Goal: Contribute content: Contribute content

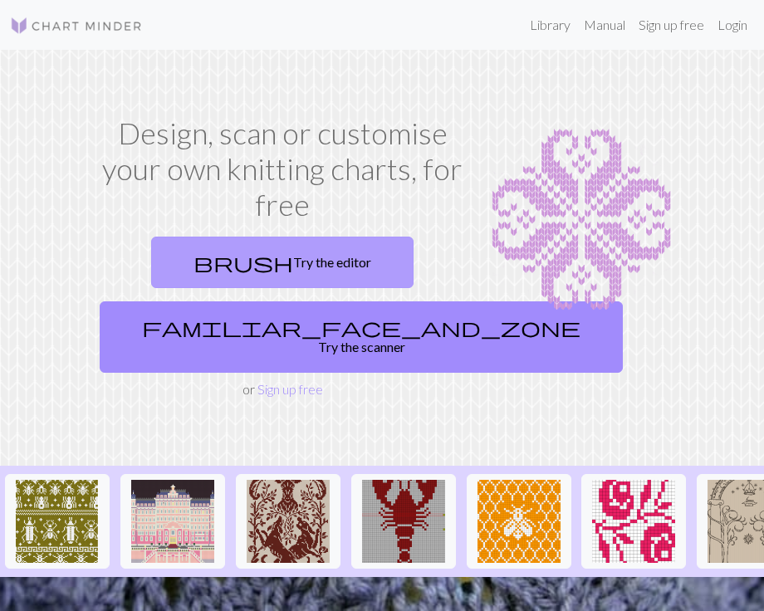
click at [300, 247] on link "brush Try the editor" at bounding box center [282, 262] width 262 height 51
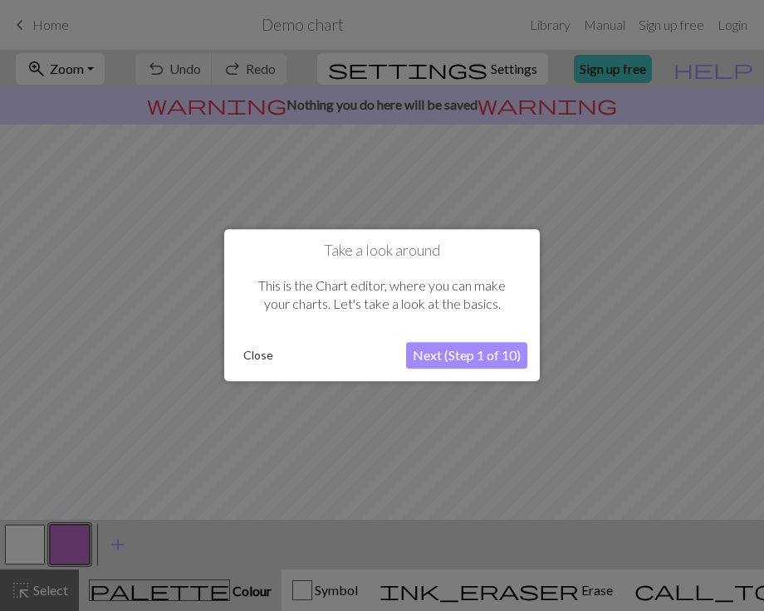
click at [248, 353] on button "Close" at bounding box center [258, 356] width 43 height 25
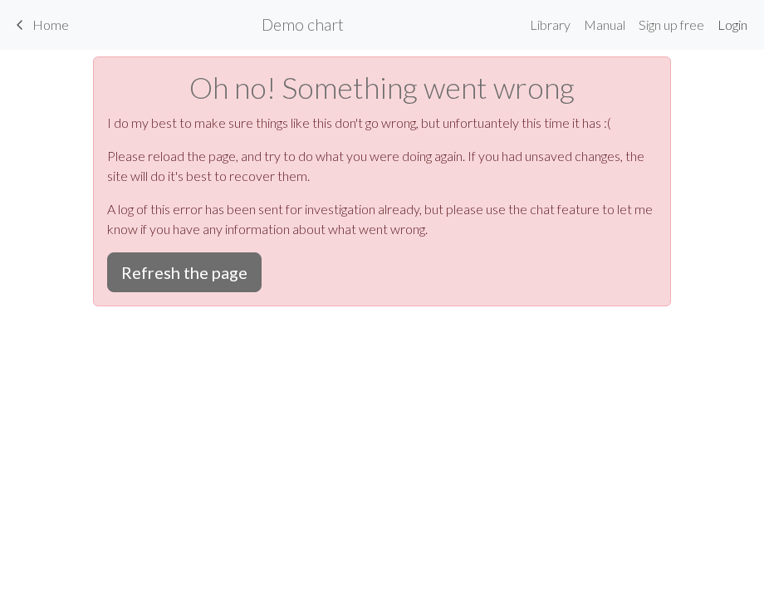
click at [730, 21] on link "Login" at bounding box center [732, 24] width 43 height 33
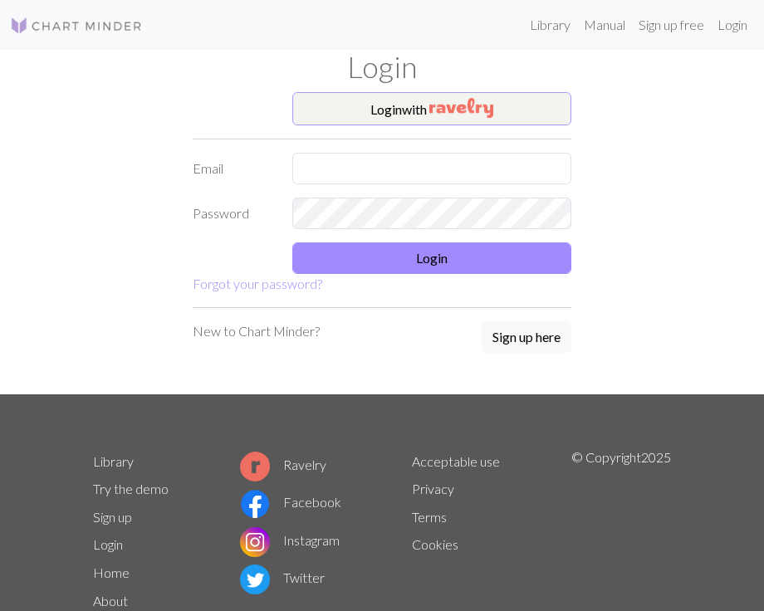
click at [476, 94] on button "Login with" at bounding box center [431, 108] width 279 height 33
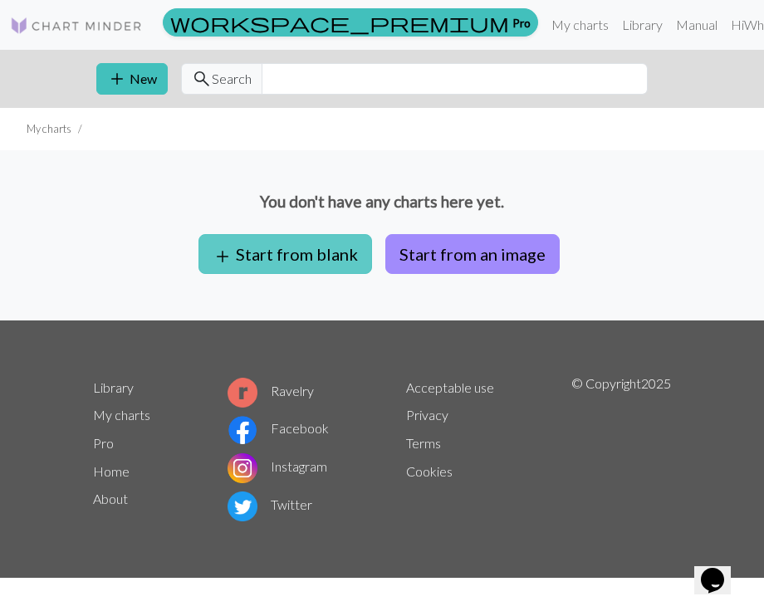
click at [319, 247] on button "add Start from blank" at bounding box center [285, 254] width 174 height 40
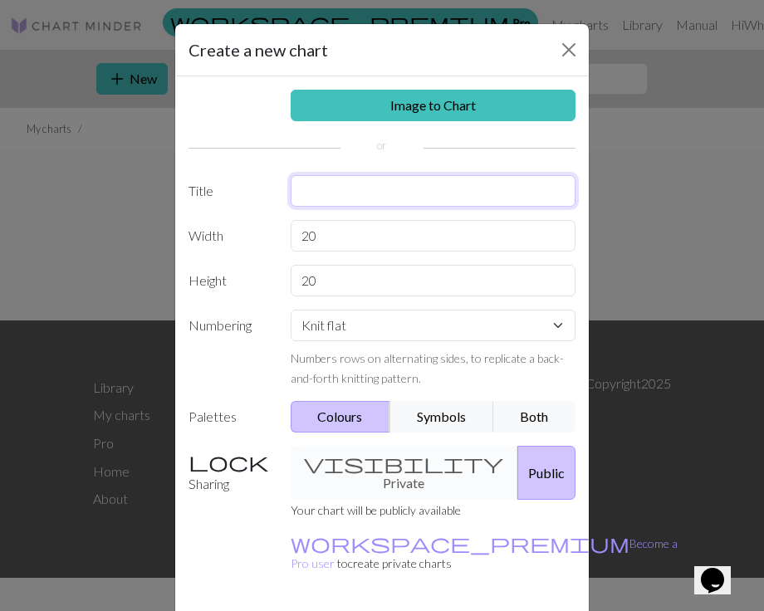
click at [341, 192] on input "text" at bounding box center [434, 191] width 286 height 32
type input "Beep Boop Bug"
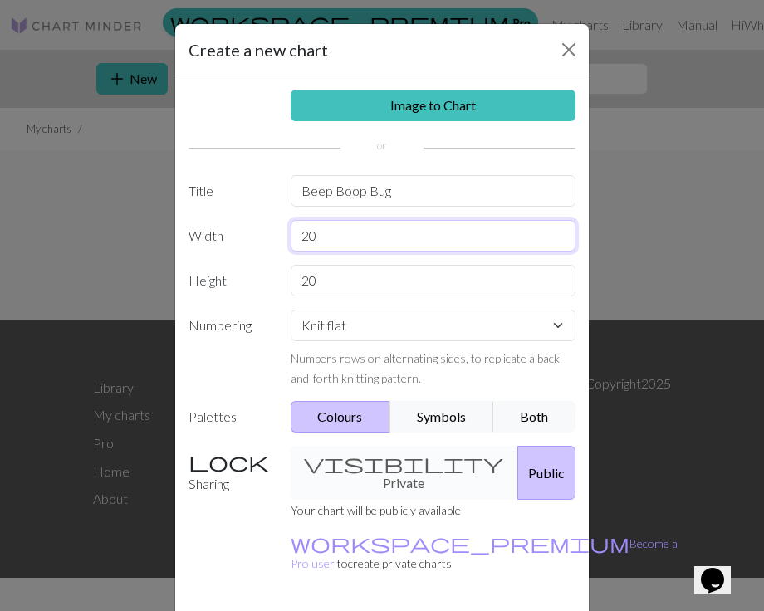
click at [412, 241] on input "20" at bounding box center [434, 236] width 286 height 32
type input "2"
type input "6"
type input "20"
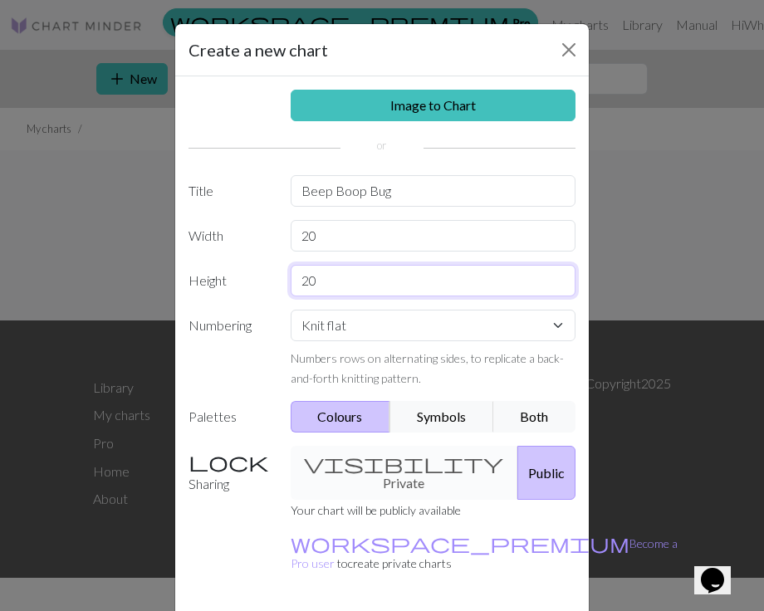
click at [365, 282] on input "20" at bounding box center [434, 281] width 286 height 32
type input "2"
type input "60"
click at [409, 457] on div "visibility Private Public" at bounding box center [434, 473] width 306 height 54
click at [379, 461] on div "visibility Private Public" at bounding box center [434, 473] width 306 height 54
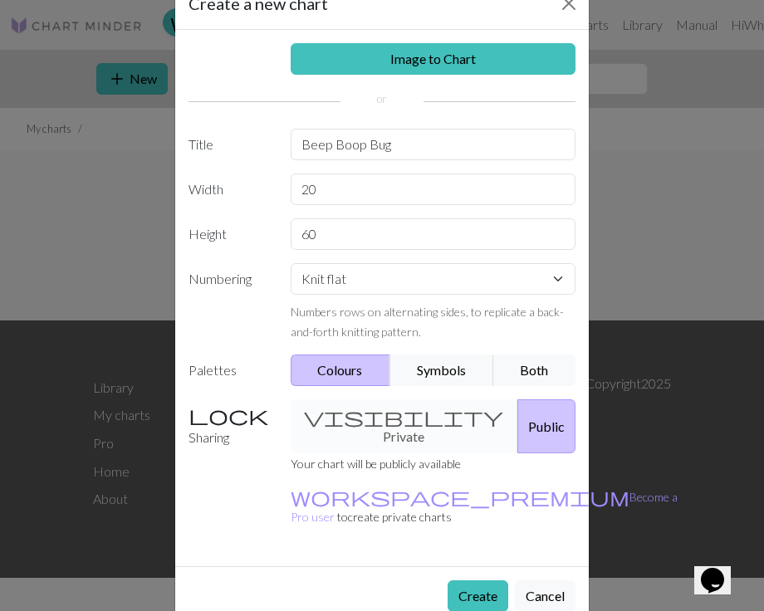
scroll to position [45, 0]
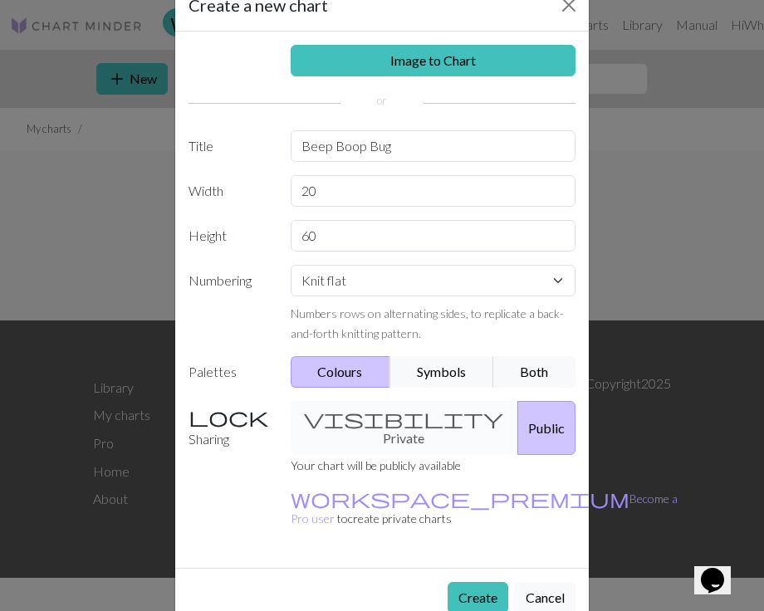
click at [517, 422] on button "Public" at bounding box center [546, 428] width 58 height 54
click at [384, 419] on div "visibility Private Public" at bounding box center [434, 428] width 306 height 54
click at [547, 416] on button "Public" at bounding box center [546, 428] width 58 height 54
click at [408, 416] on div "visibility Private Public" at bounding box center [434, 428] width 306 height 54
click at [375, 414] on div "visibility Private Public" at bounding box center [434, 428] width 306 height 54
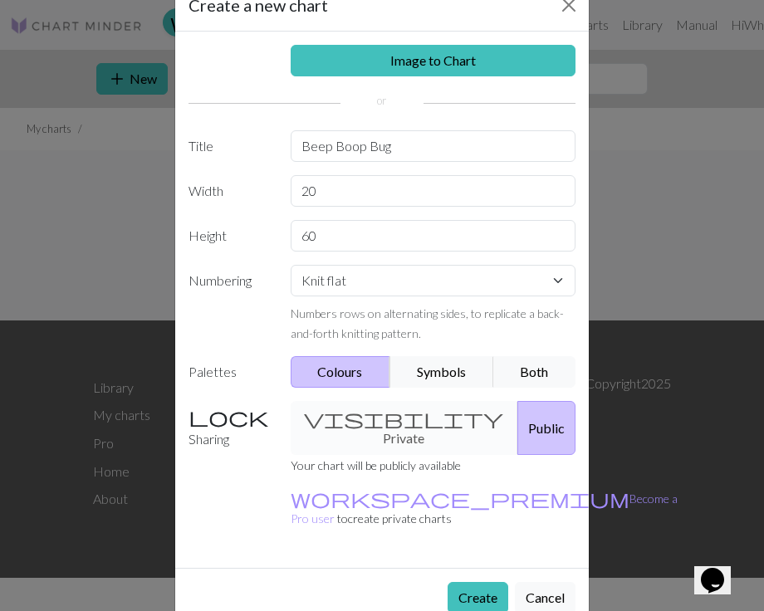
click at [345, 419] on div "visibility Private Public" at bounding box center [434, 428] width 306 height 54
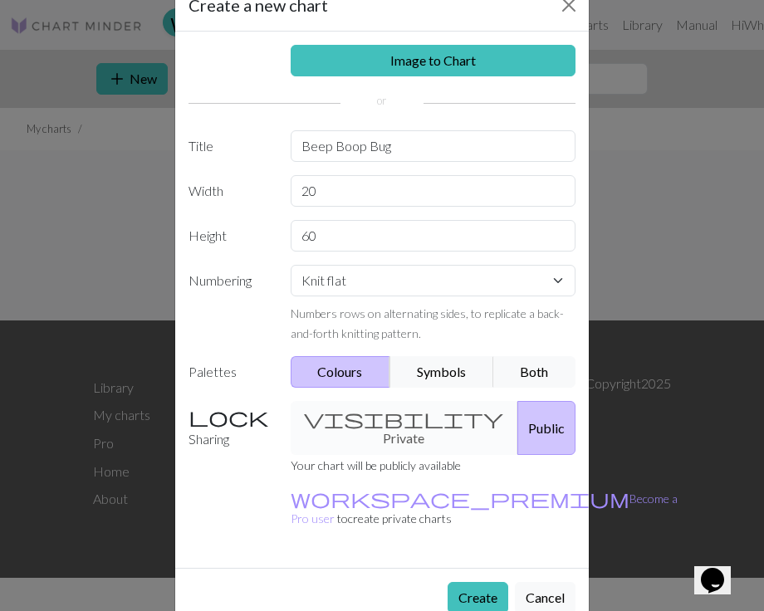
click at [401, 458] on small "Your chart will be publicly available" at bounding box center [376, 465] width 170 height 14
click at [520, 416] on button "Public" at bounding box center [546, 428] width 58 height 54
click at [363, 409] on div "visibility Private Public" at bounding box center [434, 428] width 306 height 54
click at [365, 427] on div "visibility Private Public" at bounding box center [434, 428] width 306 height 54
click at [483, 582] on button "Create" at bounding box center [478, 598] width 61 height 32
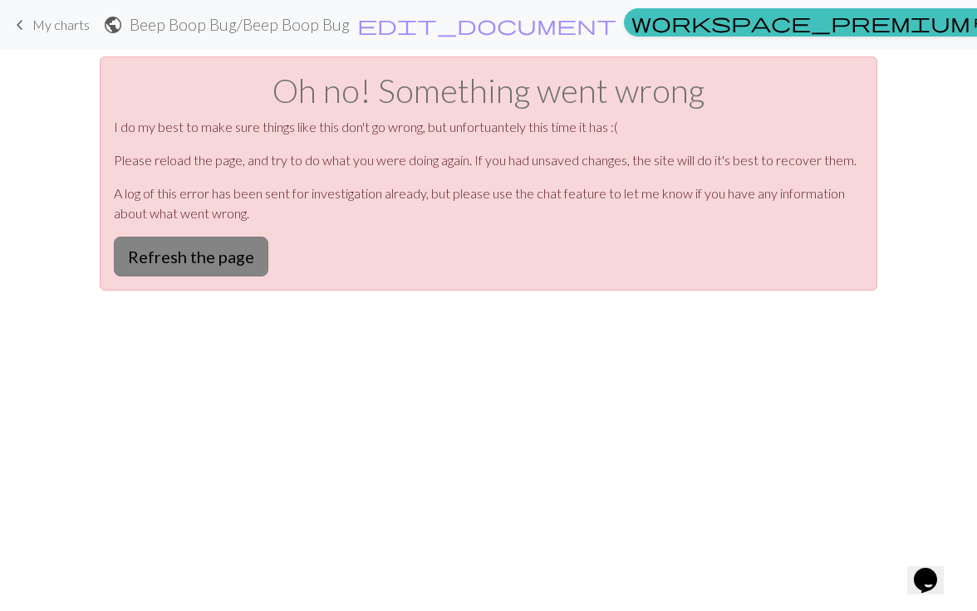
click at [254, 254] on button "Refresh the page" at bounding box center [191, 257] width 154 height 40
click at [350, 20] on h2 "Beep Boop Bug / Beep Boop Bug" at bounding box center [240, 24] width 220 height 19
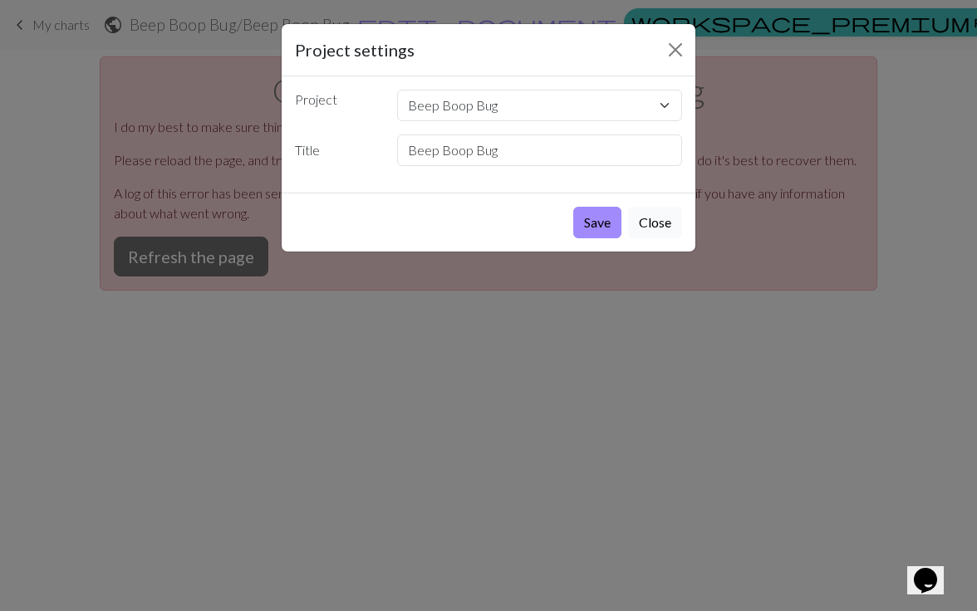
click at [650, 228] on button "Close" at bounding box center [655, 223] width 54 height 32
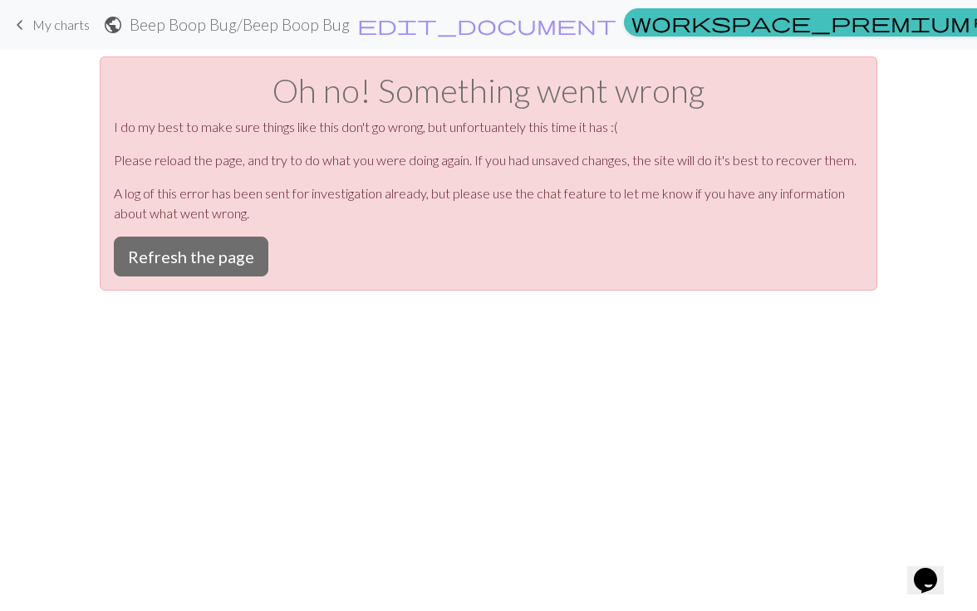
click at [67, 22] on span "My charts" at bounding box center [60, 25] width 57 height 16
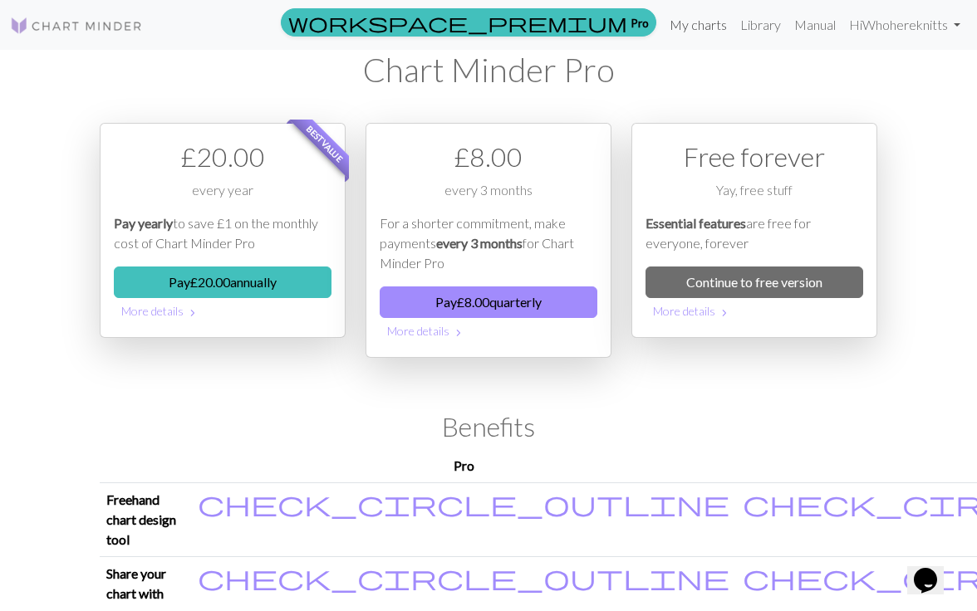
click at [709, 17] on link "My charts" at bounding box center [698, 24] width 71 height 33
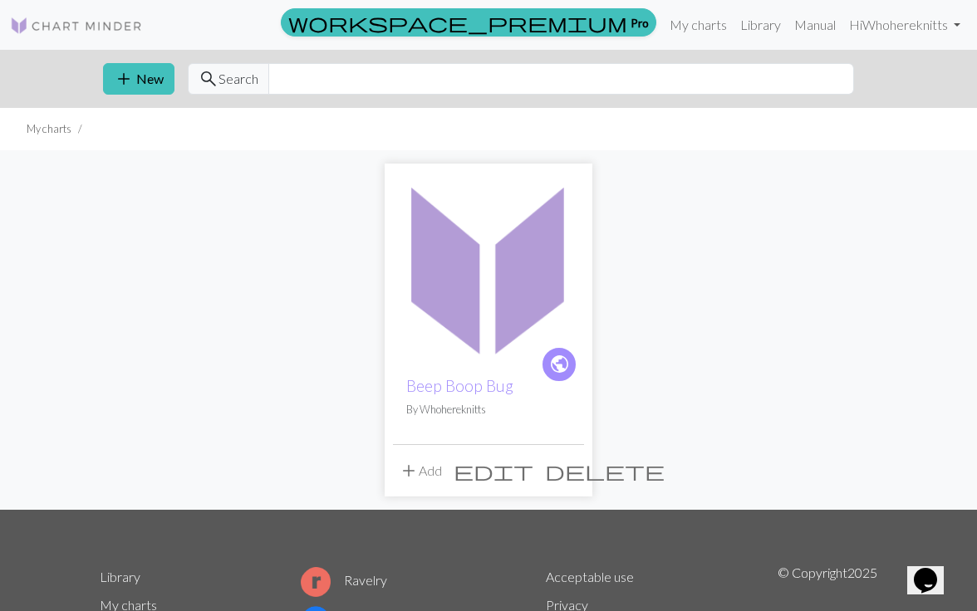
click at [453, 256] on img at bounding box center [488, 267] width 191 height 191
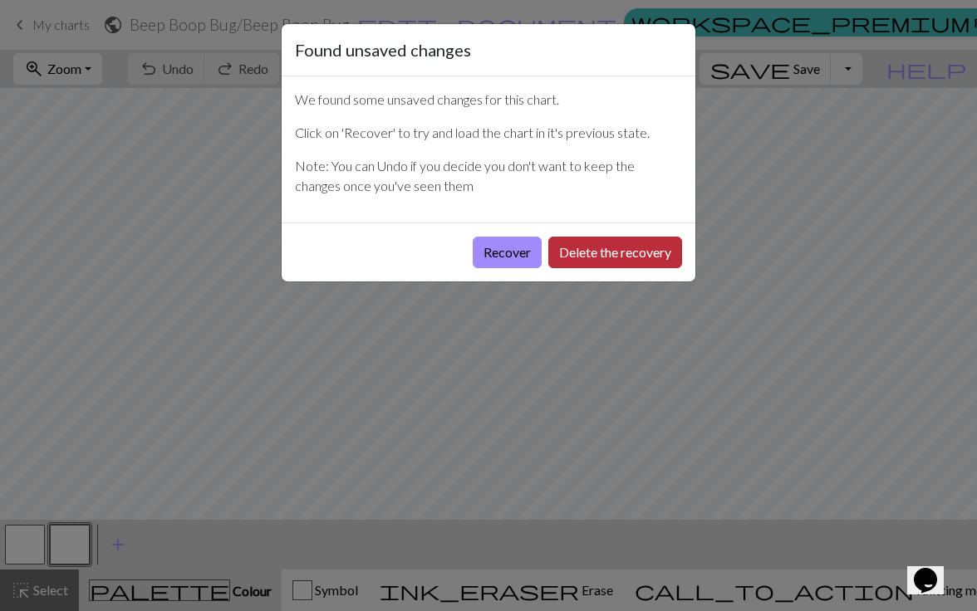
click at [586, 249] on button "Delete the recovery" at bounding box center [615, 253] width 134 height 32
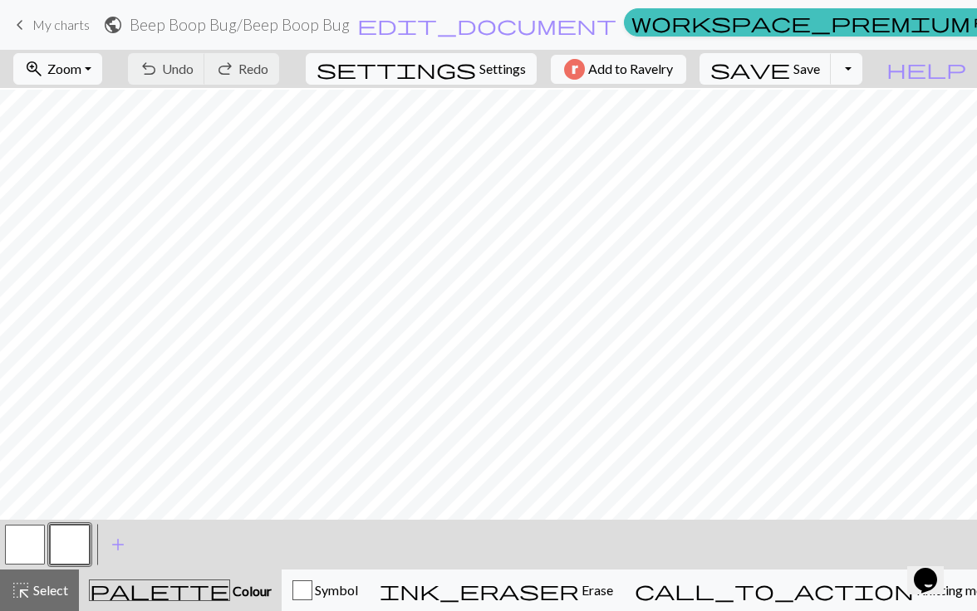
scroll to position [639, 0]
click at [226, 579] on button "palette Colour Colour" at bounding box center [180, 591] width 203 height 42
click at [164, 580] on span "palette" at bounding box center [160, 590] width 140 height 23
click at [170, 588] on span "palette" at bounding box center [160, 590] width 140 height 23
click at [174, 589] on span "palette" at bounding box center [160, 590] width 140 height 23
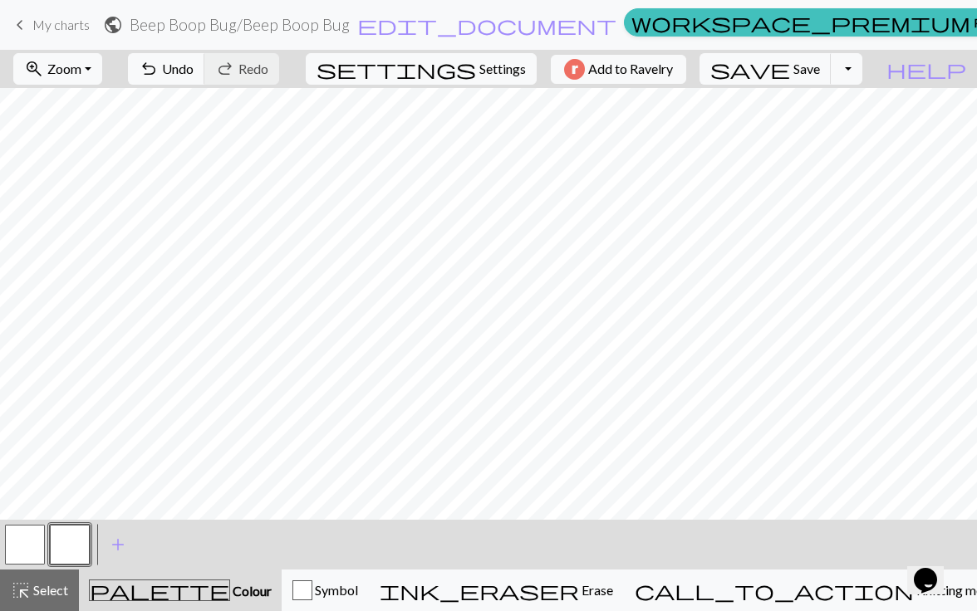
click at [174, 589] on span "palette" at bounding box center [160, 590] width 140 height 23
click at [42, 584] on span "Select" at bounding box center [49, 590] width 37 height 16
click at [358, 590] on span "Symbol" at bounding box center [335, 590] width 46 height 16
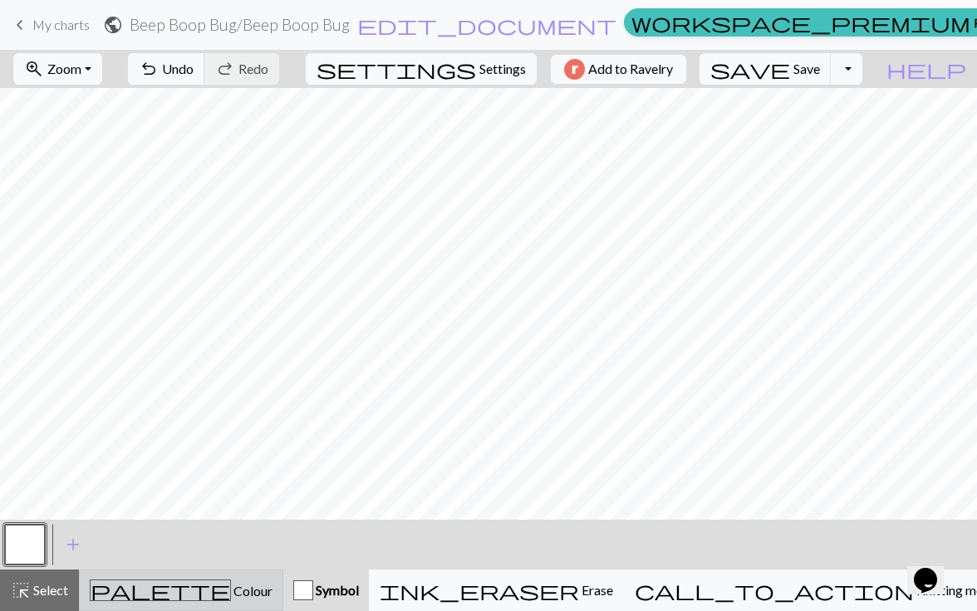
click at [272, 588] on div "palette Colour Colour" at bounding box center [181, 591] width 183 height 22
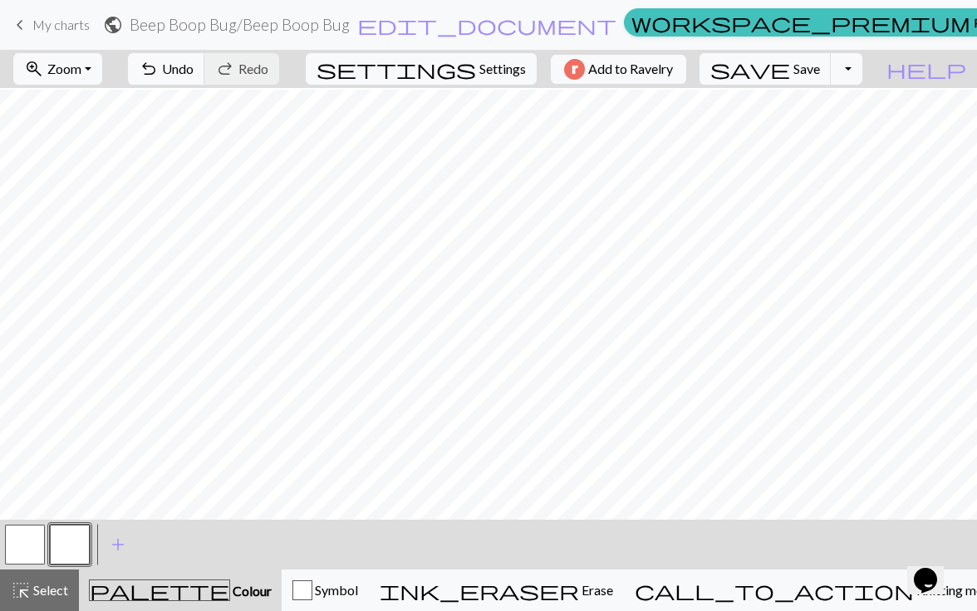
scroll to position [624, 0]
click at [68, 537] on button "button" at bounding box center [70, 545] width 40 height 40
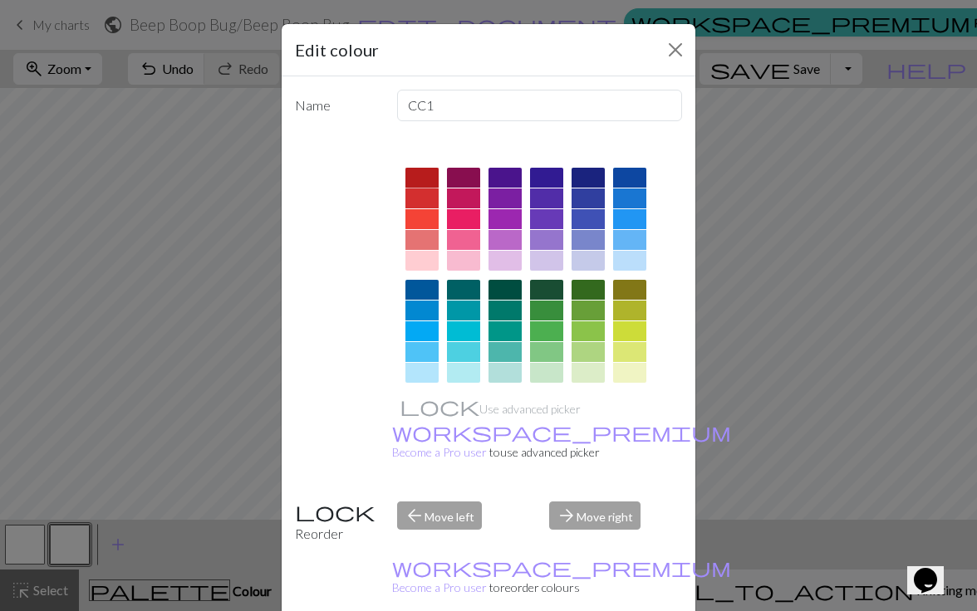
click at [419, 174] on div at bounding box center [421, 178] width 33 height 20
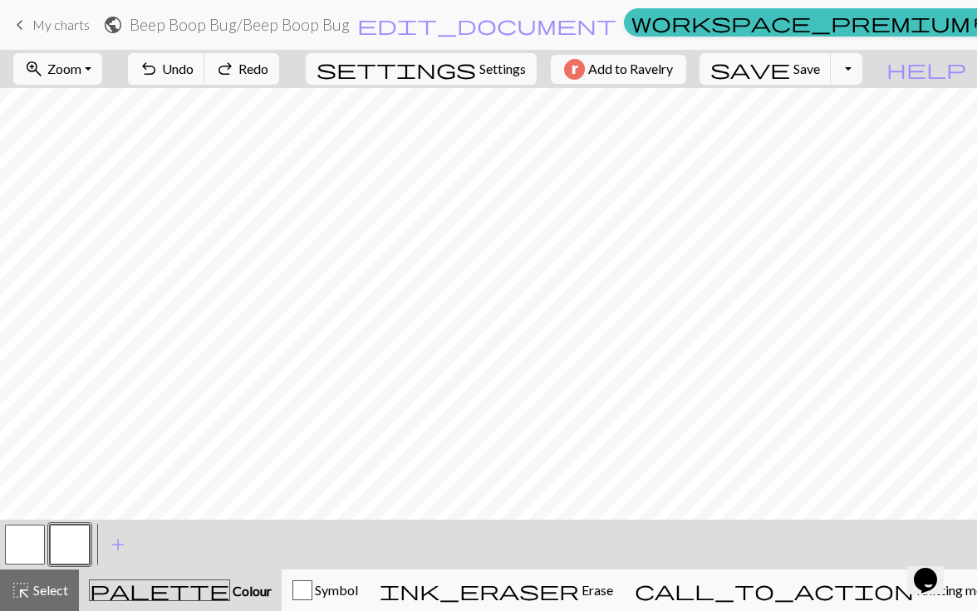
click at [25, 543] on button "button" at bounding box center [25, 545] width 40 height 40
click at [58, 590] on span "Select" at bounding box center [49, 590] width 37 height 16
click at [230, 586] on span "Colour" at bounding box center [251, 591] width 42 height 16
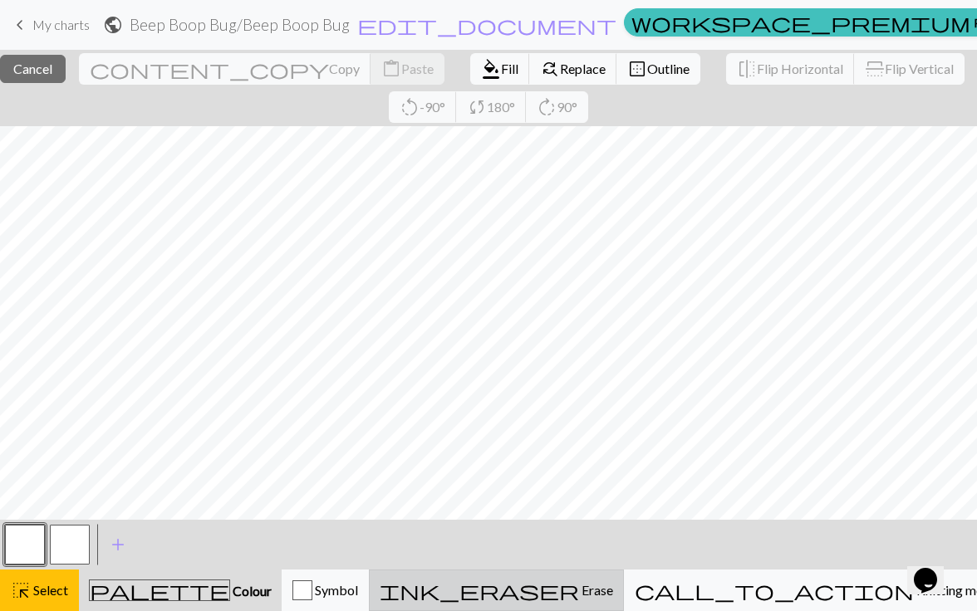
click at [613, 594] on span "Erase" at bounding box center [596, 590] width 34 height 16
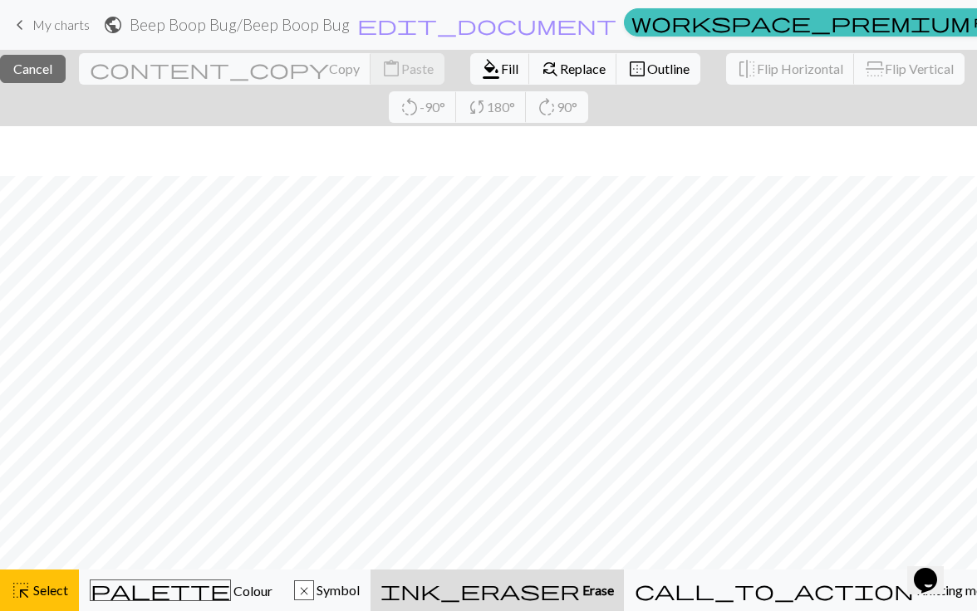
scroll to position [628, 0]
click at [54, 598] on div "highlight_alt Select Select" at bounding box center [39, 591] width 57 height 20
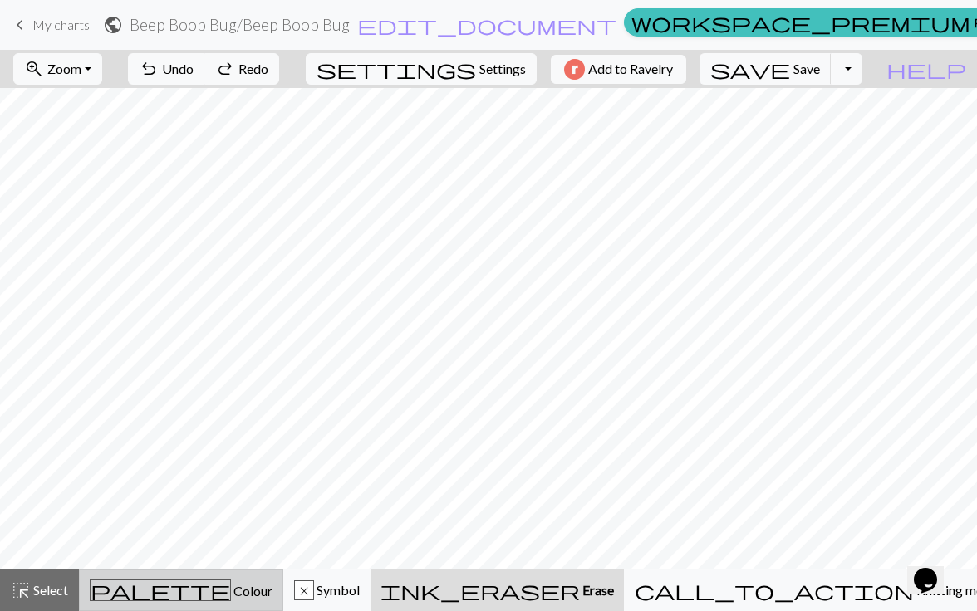
click at [136, 581] on div "palette Colour Colour" at bounding box center [181, 591] width 183 height 22
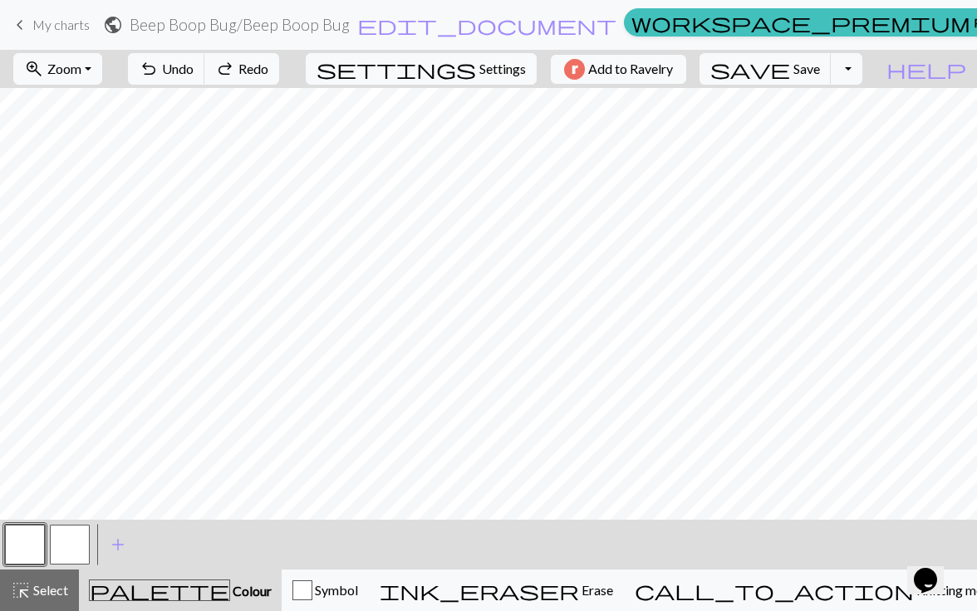
click at [37, 534] on button "button" at bounding box center [25, 545] width 40 height 40
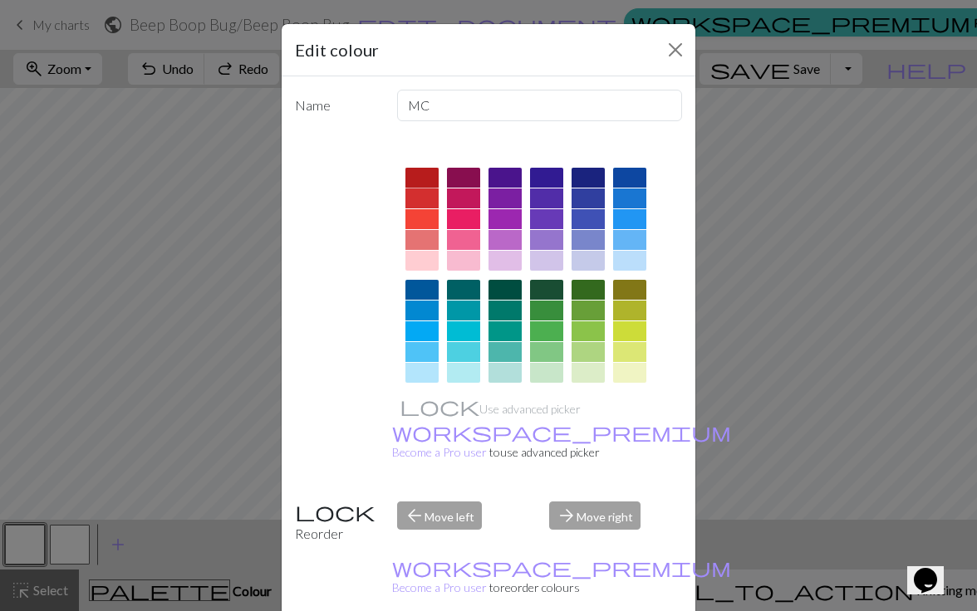
click at [432, 172] on div at bounding box center [421, 178] width 33 height 20
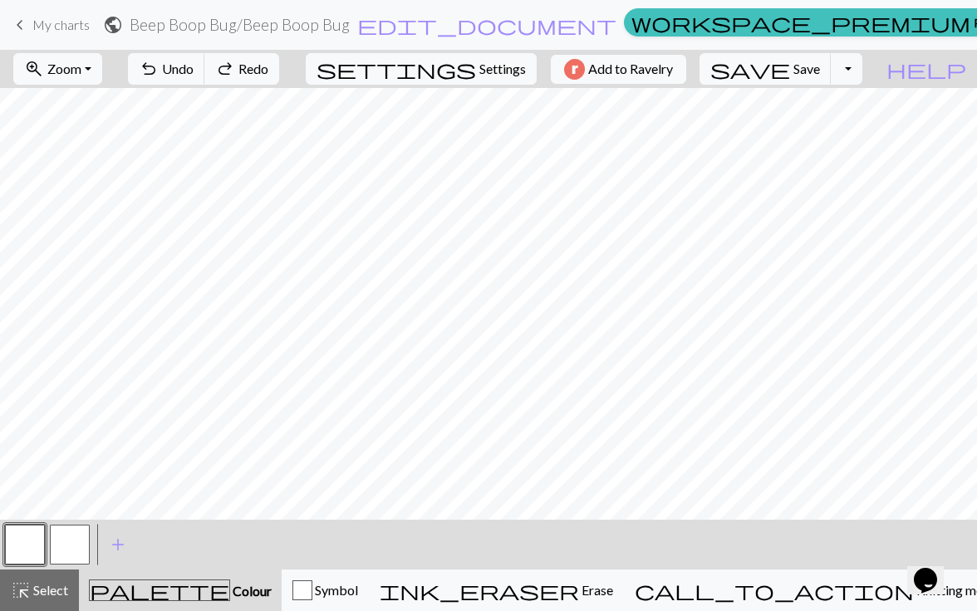
click at [81, 550] on button "button" at bounding box center [70, 545] width 40 height 40
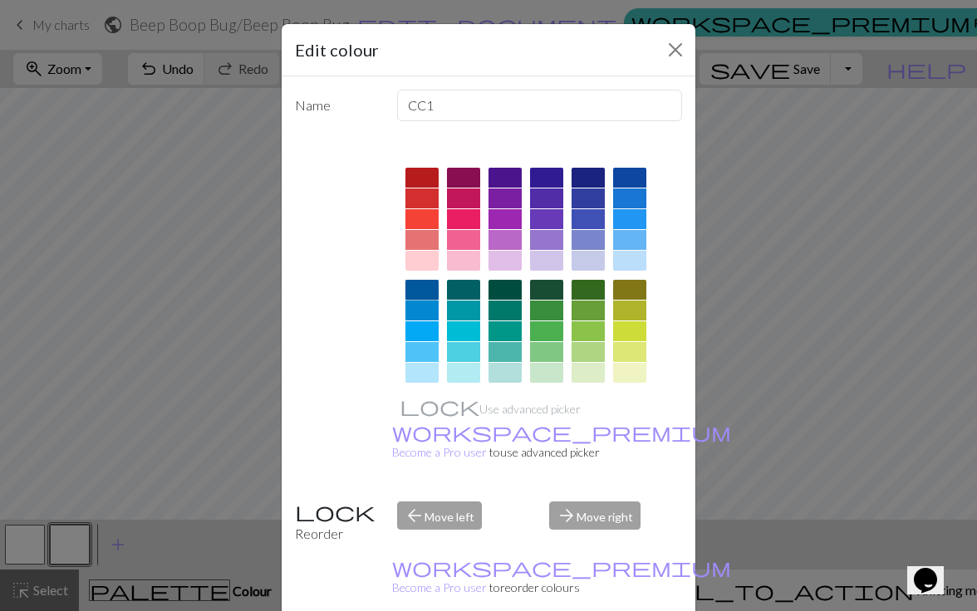
click at [433, 295] on div at bounding box center [421, 290] width 33 height 20
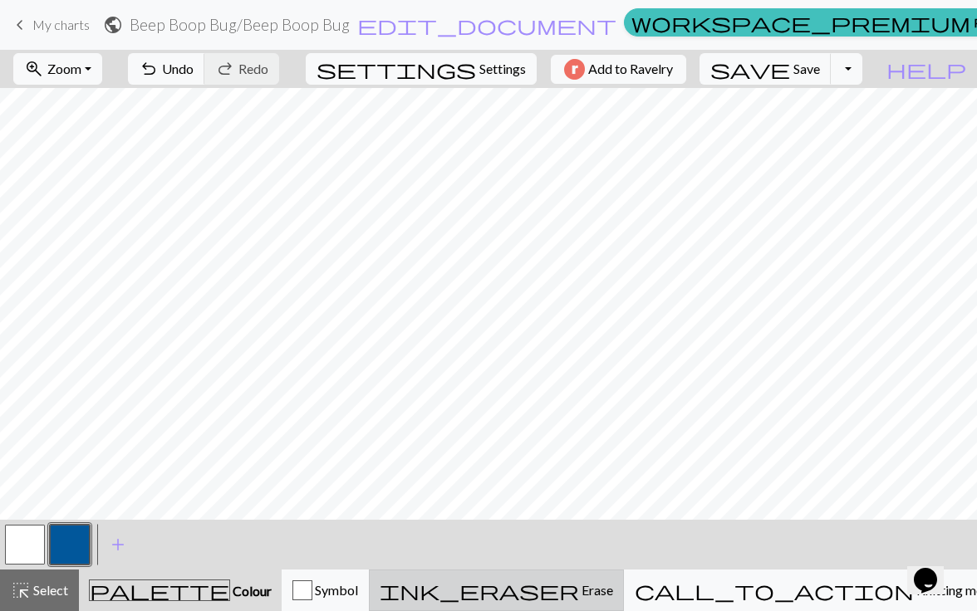
click at [613, 589] on span "Erase" at bounding box center [596, 590] width 34 height 16
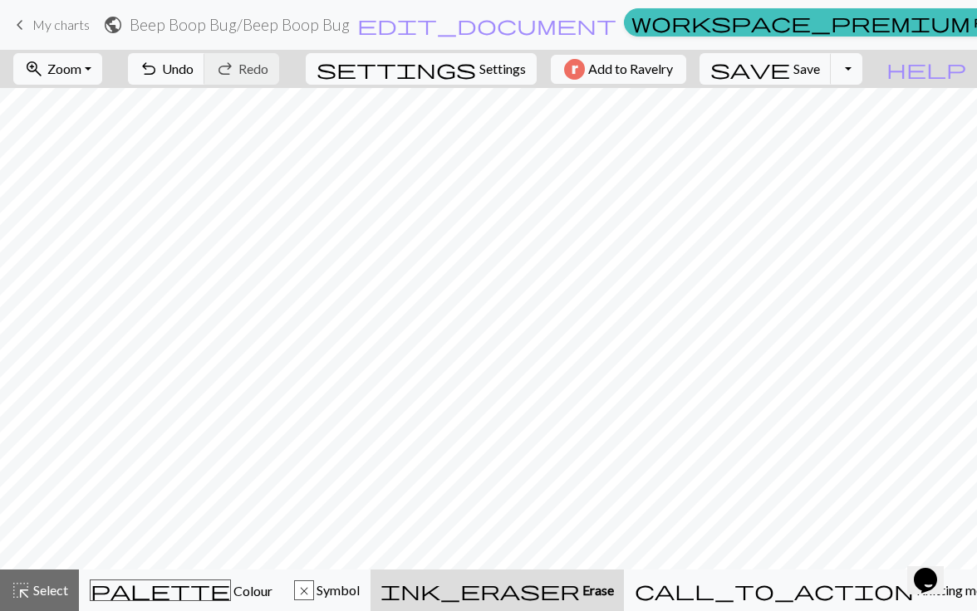
click at [624, 578] on button "ink_eraser Erase Erase" at bounding box center [496, 591] width 253 height 42
click at [580, 593] on span "ink_eraser" at bounding box center [479, 590] width 199 height 23
click at [580, 588] on span "ink_eraser" at bounding box center [479, 590] width 199 height 23
click at [143, 586] on div "palette Colour Colour" at bounding box center [181, 591] width 183 height 22
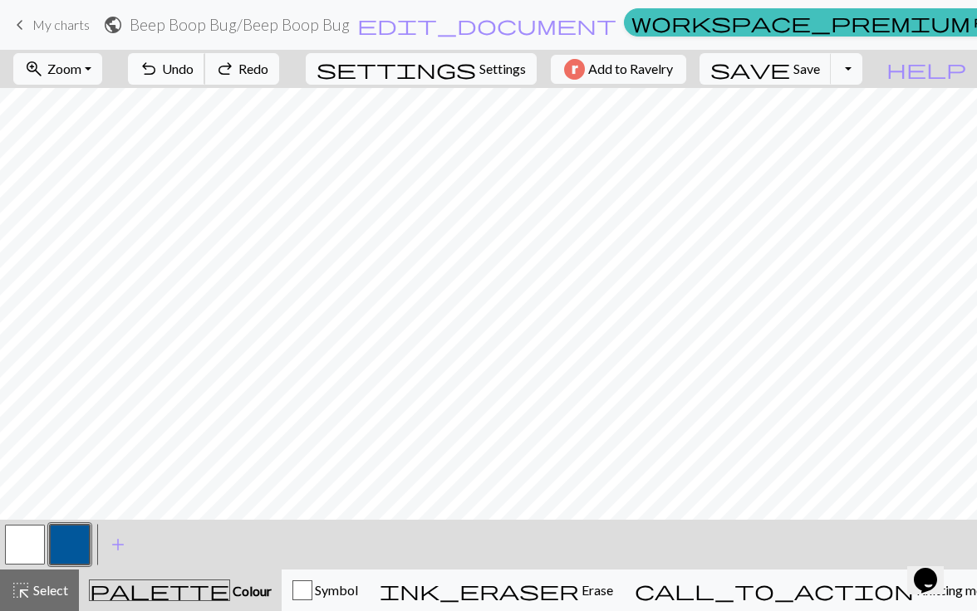
click at [205, 60] on button "undo Undo Undo" at bounding box center [166, 69] width 77 height 32
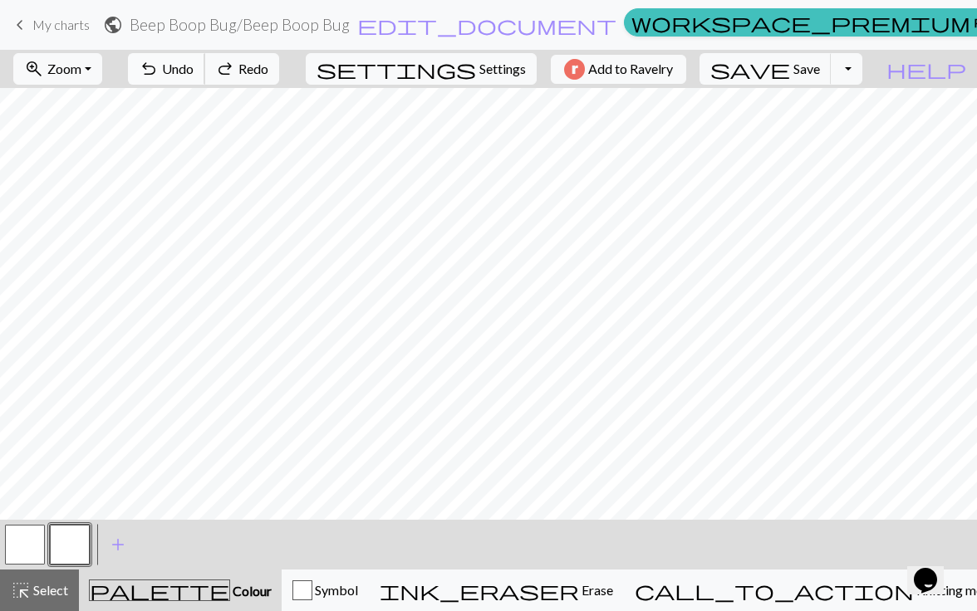
click at [205, 60] on button "undo Undo Undo" at bounding box center [166, 69] width 77 height 32
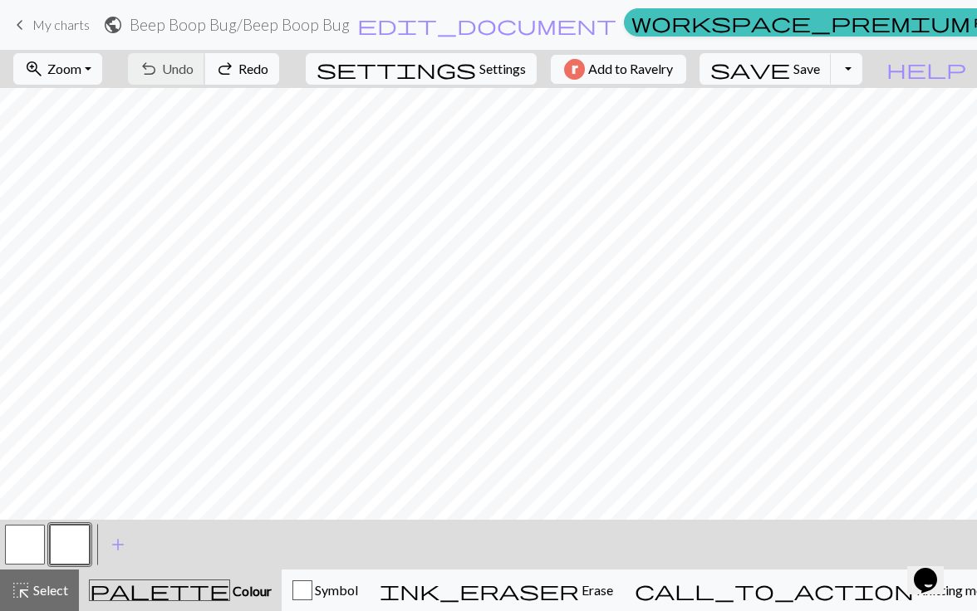
click at [246, 60] on div "undo Undo Undo redo Redo Redo" at bounding box center [203, 69] width 176 height 38
click at [76, 529] on button "button" at bounding box center [70, 545] width 40 height 40
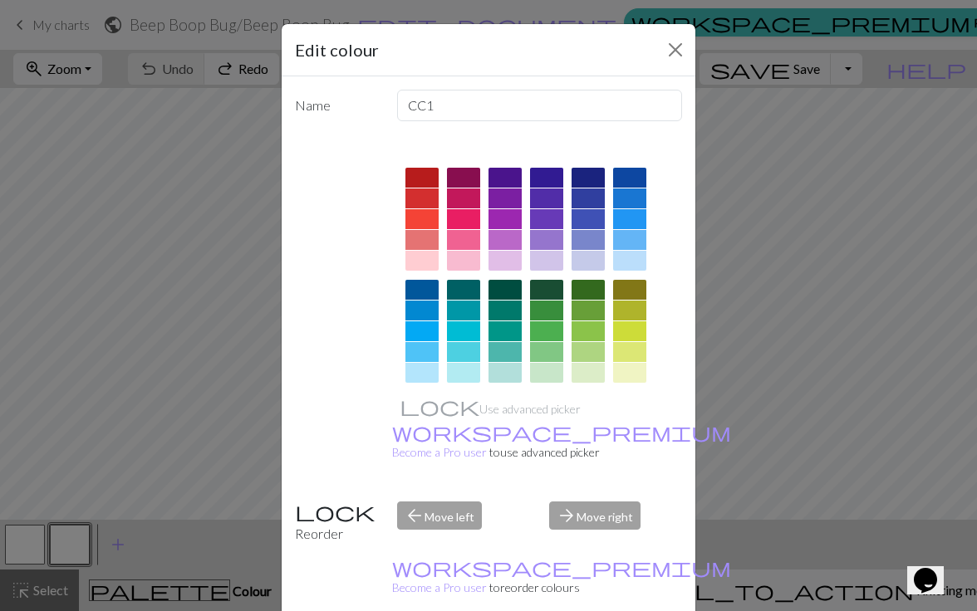
click at [420, 184] on div at bounding box center [421, 178] width 33 height 20
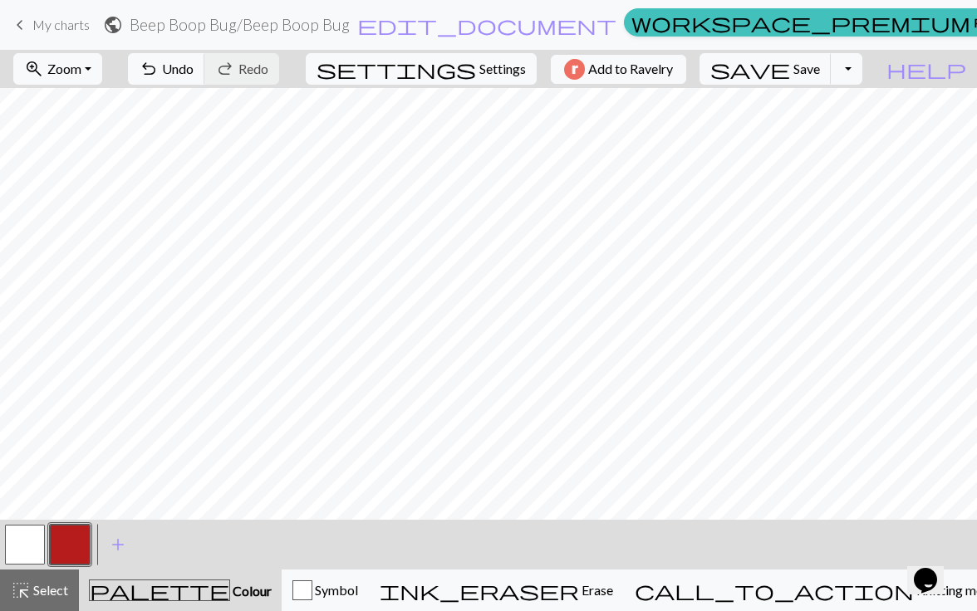
scroll to position [0, 0]
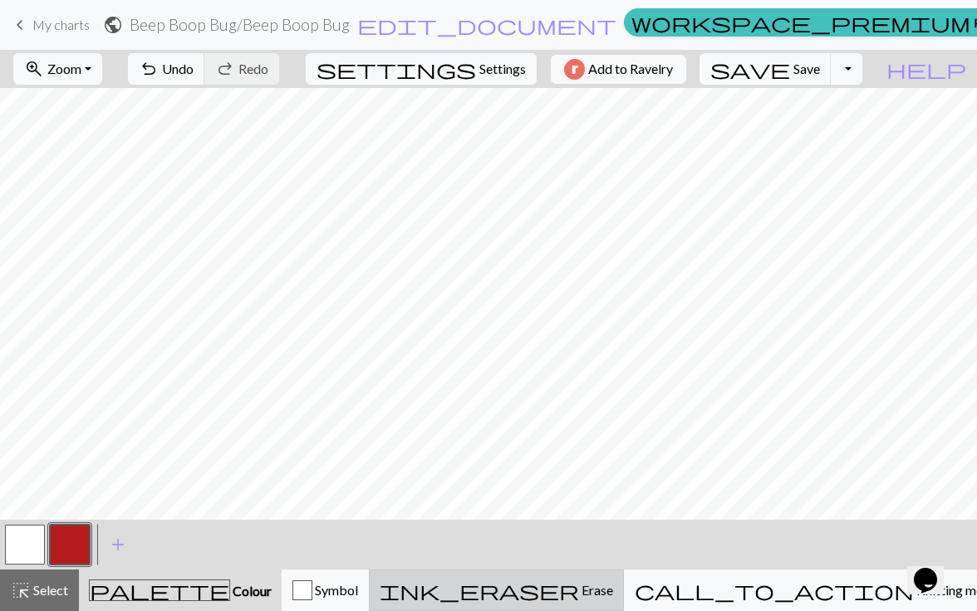
click at [610, 582] on div "ink_eraser Erase Erase" at bounding box center [496, 591] width 233 height 20
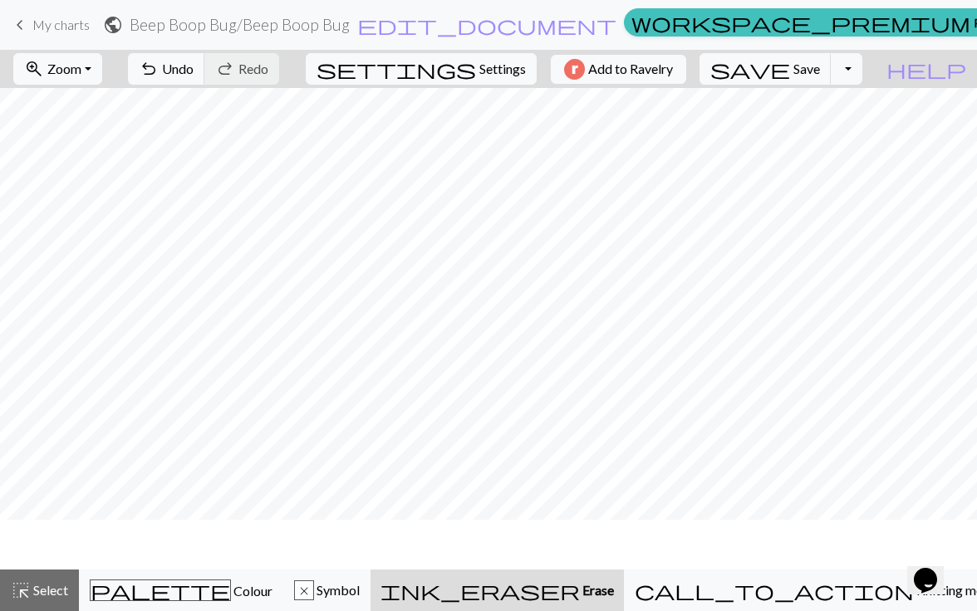
scroll to position [590, 0]
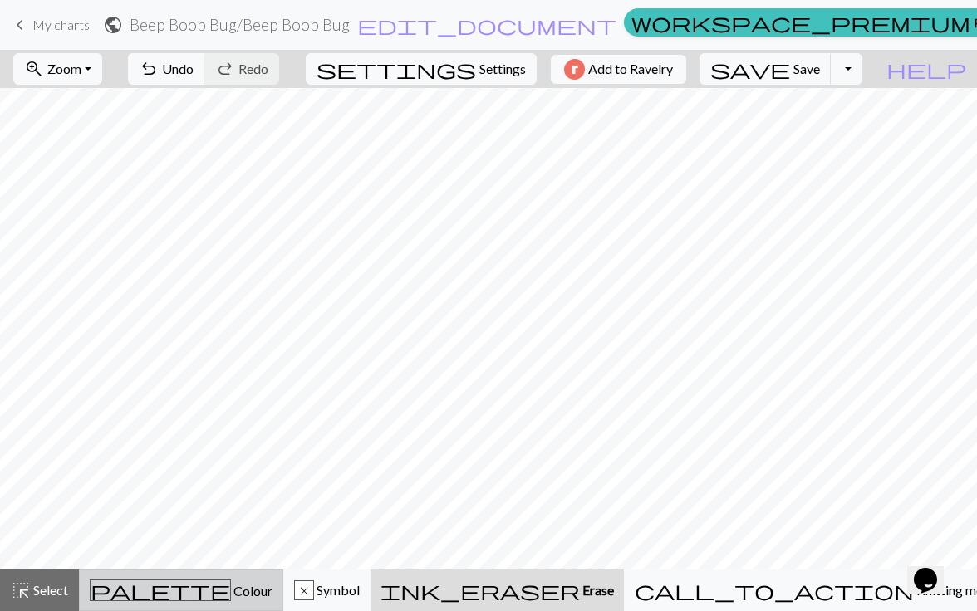
click at [174, 582] on span "palette" at bounding box center [161, 590] width 140 height 23
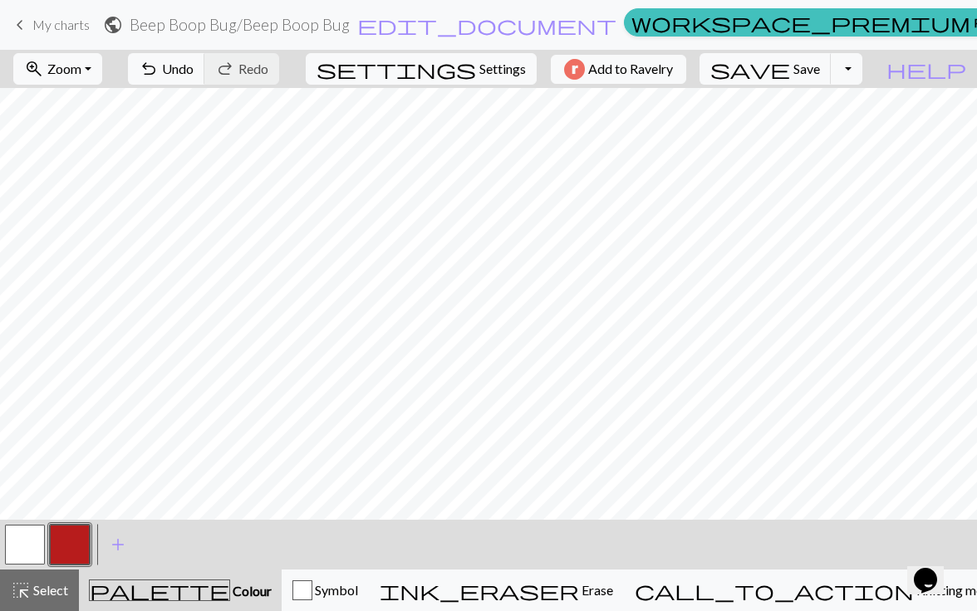
scroll to position [639, 0]
click at [113, 541] on span "add" at bounding box center [118, 544] width 20 height 23
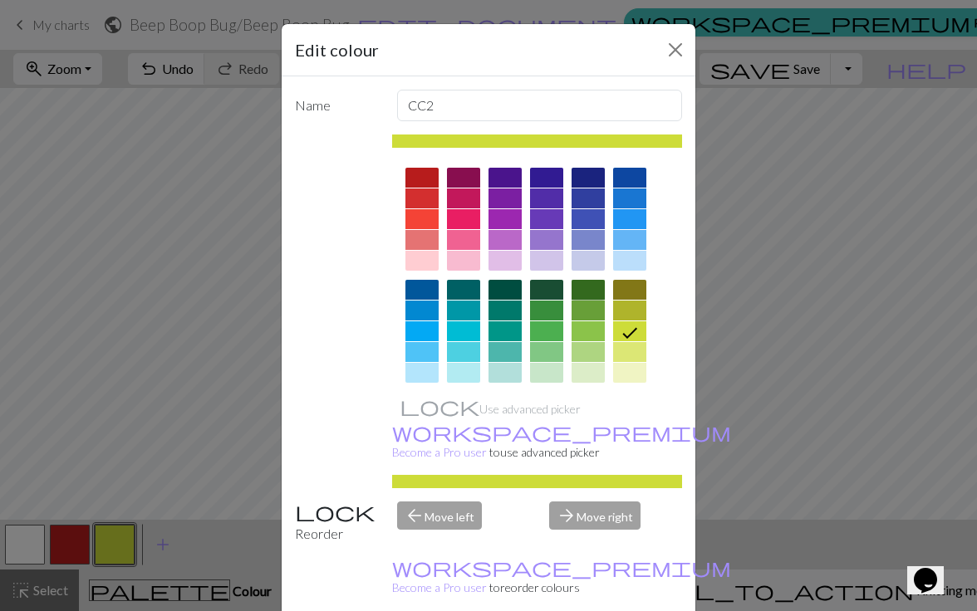
click at [592, 292] on div at bounding box center [587, 290] width 33 height 20
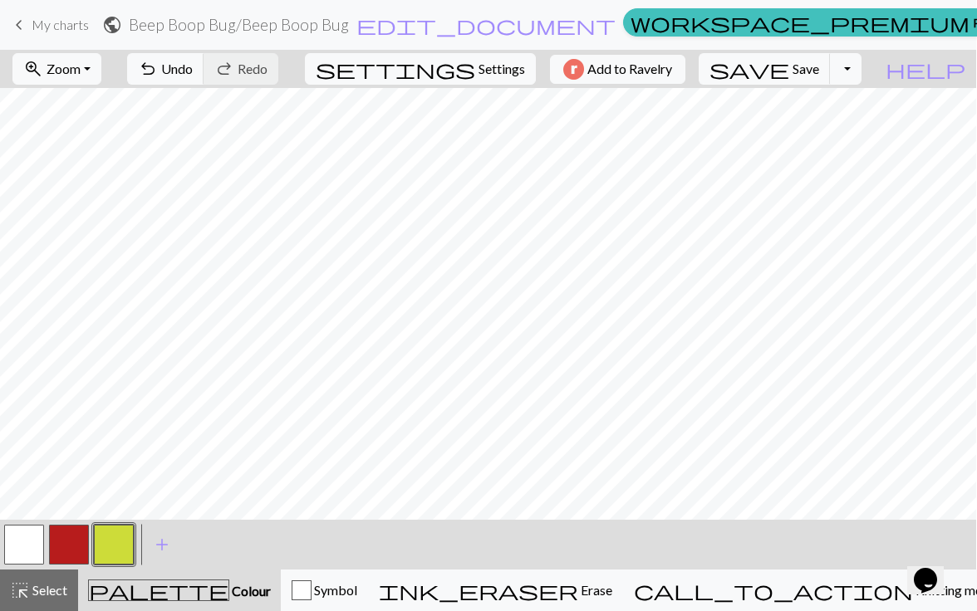
scroll to position [0, 0]
click at [91, 31] on div "keyboard_arrow_left My charts public Beep Boop Bug / Beep Boop Bug edit_documen…" at bounding box center [488, 24] width 977 height 33
click at [24, 29] on span "keyboard_arrow_left" at bounding box center [20, 24] width 20 height 23
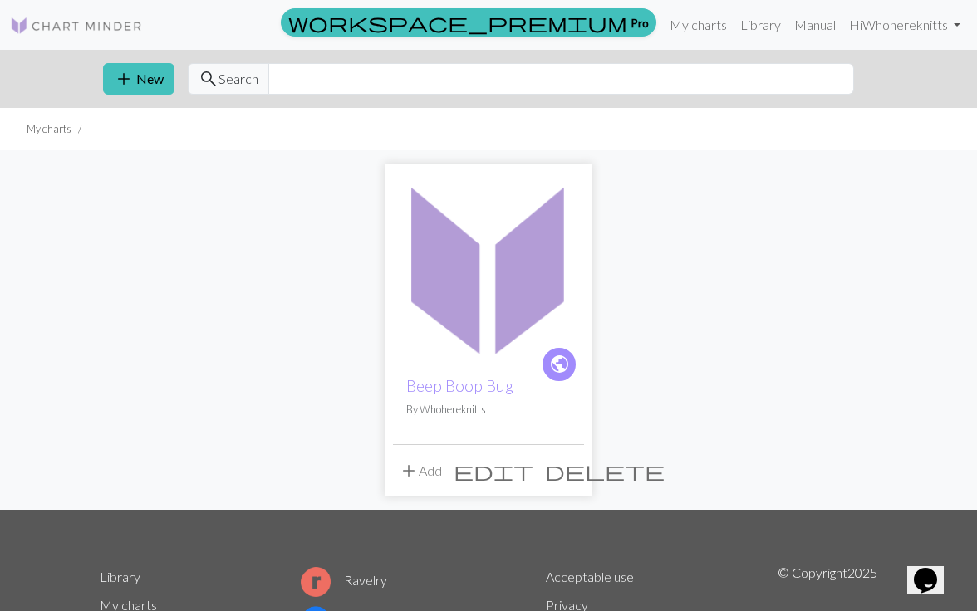
click at [438, 215] on img at bounding box center [488, 267] width 191 height 191
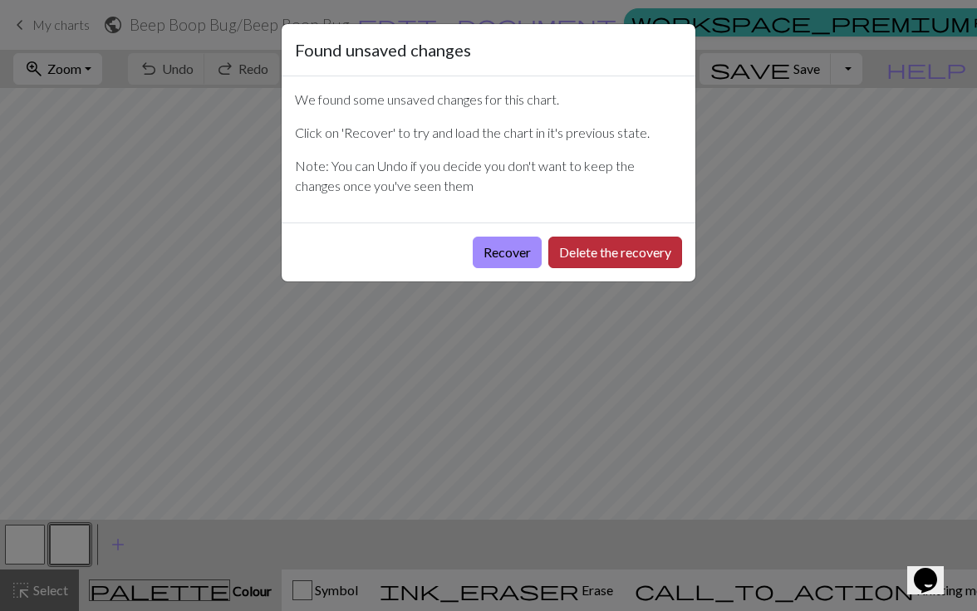
click at [564, 248] on button "Delete the recovery" at bounding box center [615, 253] width 134 height 32
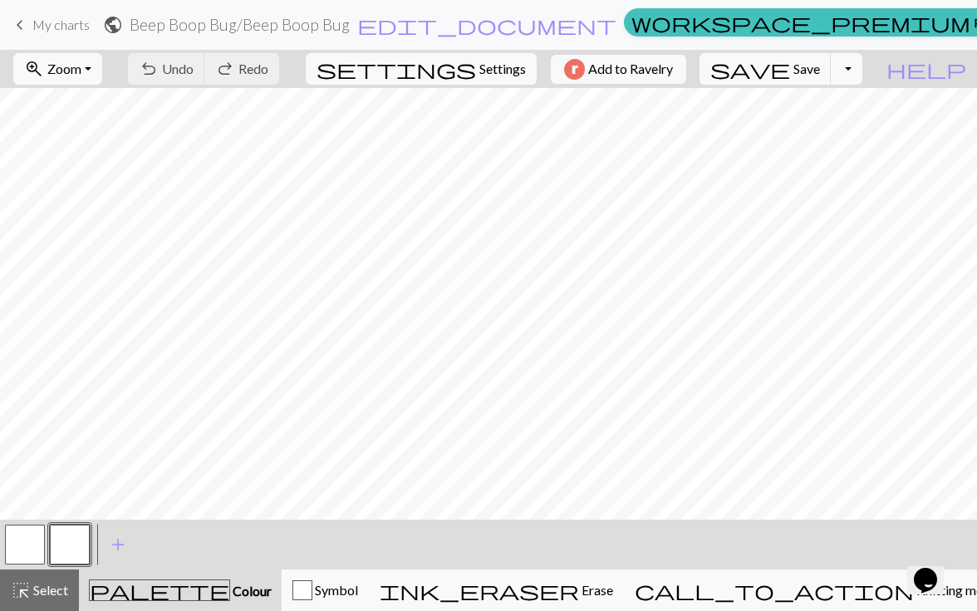
click at [89, 546] on button "button" at bounding box center [70, 545] width 40 height 40
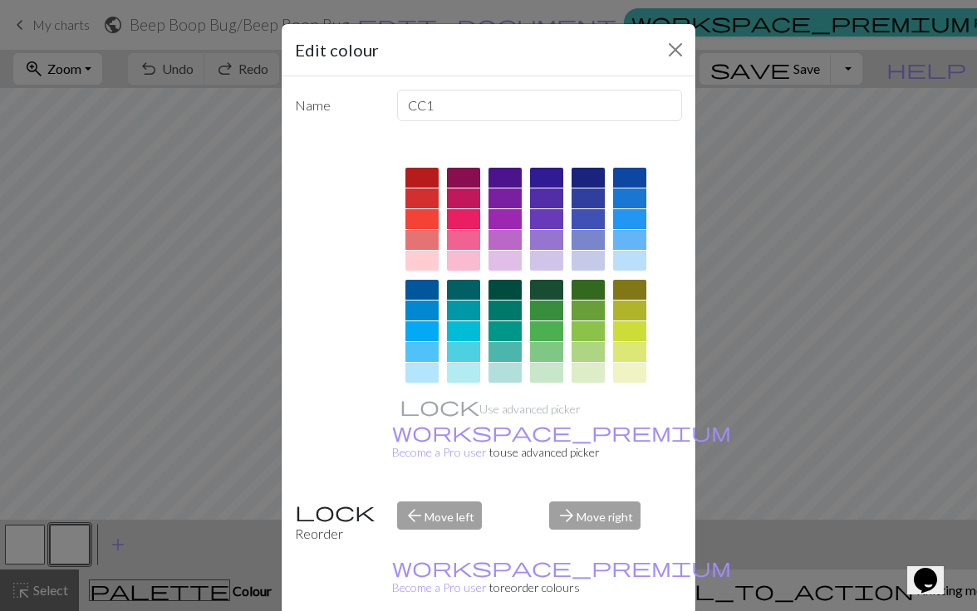
click at [416, 294] on div at bounding box center [421, 290] width 33 height 20
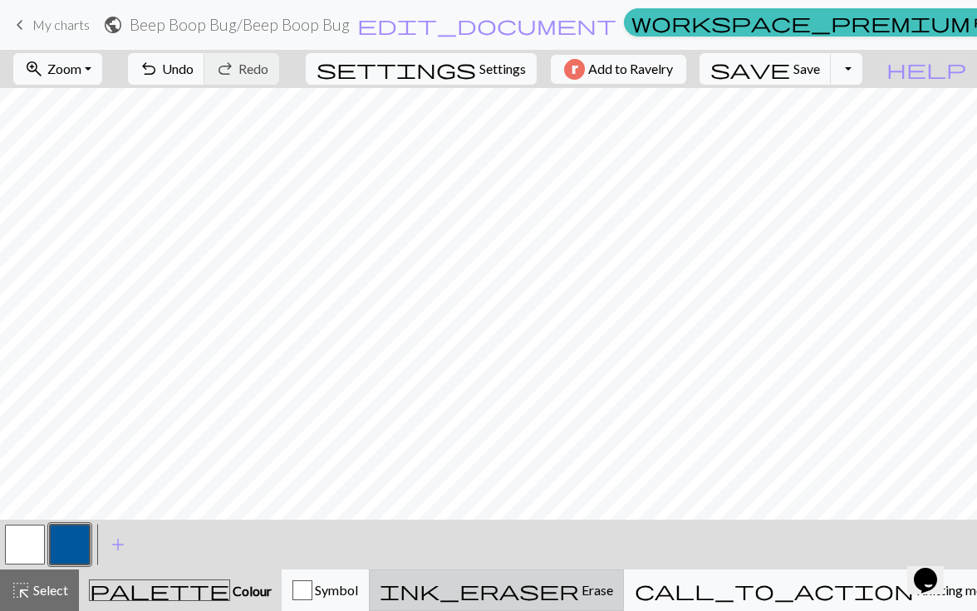
scroll to position [634, 0]
click at [579, 583] on span "ink_eraser" at bounding box center [479, 590] width 199 height 23
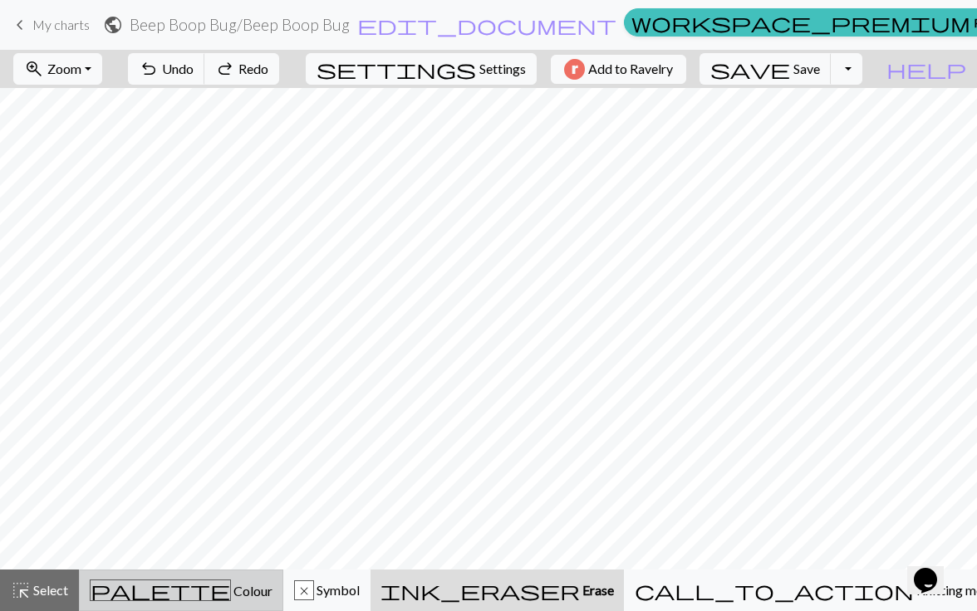
click at [257, 593] on div "palette Colour Colour" at bounding box center [181, 591] width 183 height 22
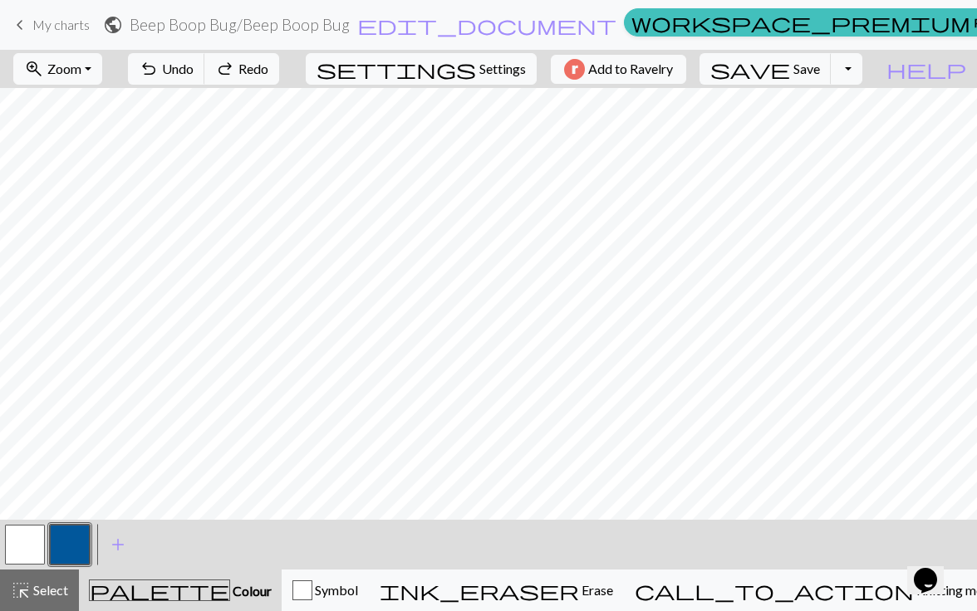
scroll to position [639, 0]
click at [13, 541] on button "button" at bounding box center [25, 545] width 40 height 40
click at [79, 545] on button "button" at bounding box center [70, 545] width 40 height 40
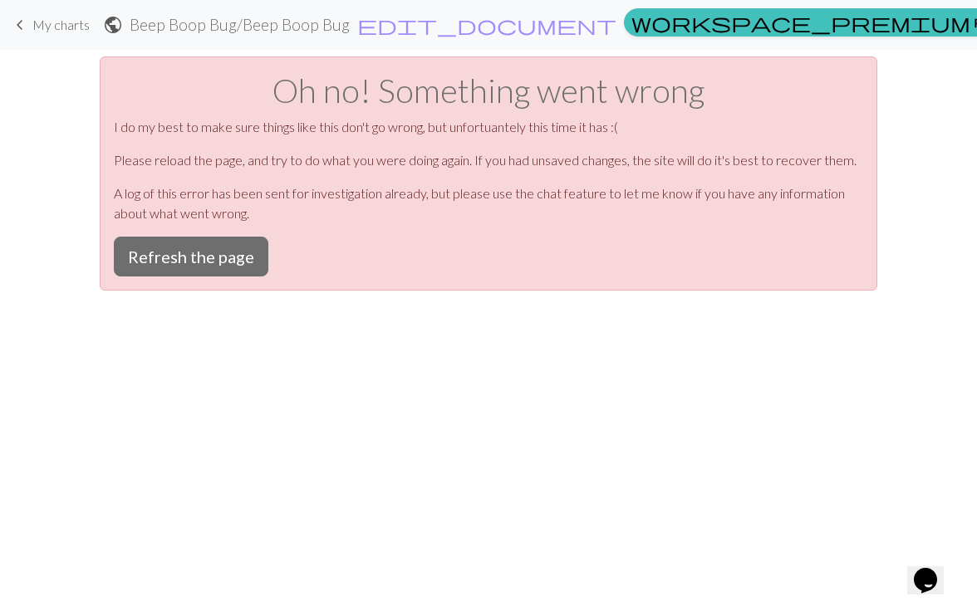
scroll to position [0, 0]
click at [233, 278] on div "Oh no! Something went wrong I do my best to make sure things like this don't go…" at bounding box center [488, 173] width 777 height 234
click at [233, 261] on button "Refresh the page" at bounding box center [191, 257] width 154 height 40
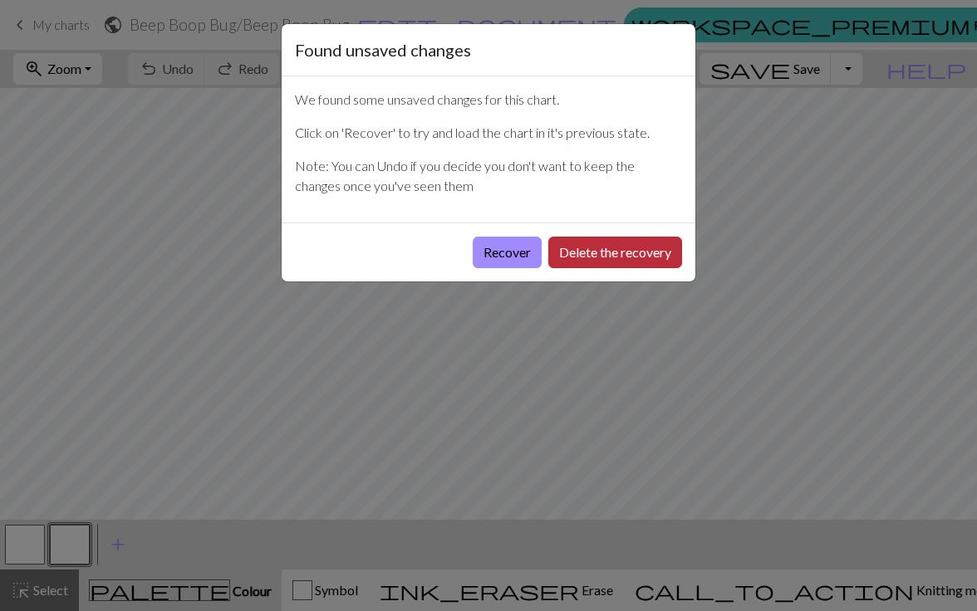
drag, startPoint x: 512, startPoint y: 257, endPoint x: 631, endPoint y: 252, distance: 119.7
click at [631, 252] on div "Recover Delete the recovery" at bounding box center [489, 252] width 414 height 59
click at [631, 252] on button "Delete the recovery" at bounding box center [615, 253] width 134 height 32
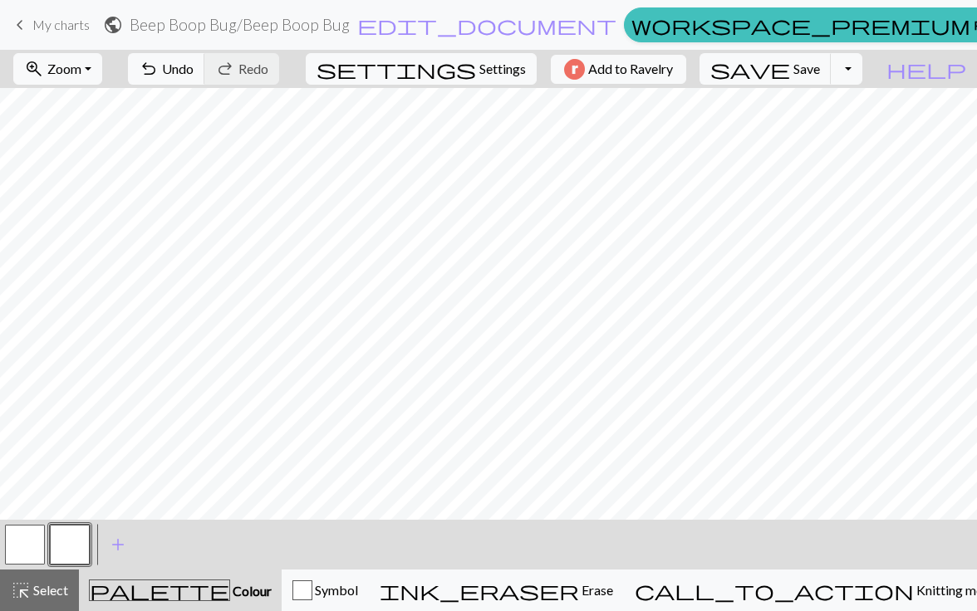
click at [74, 533] on button "button" at bounding box center [70, 545] width 40 height 40
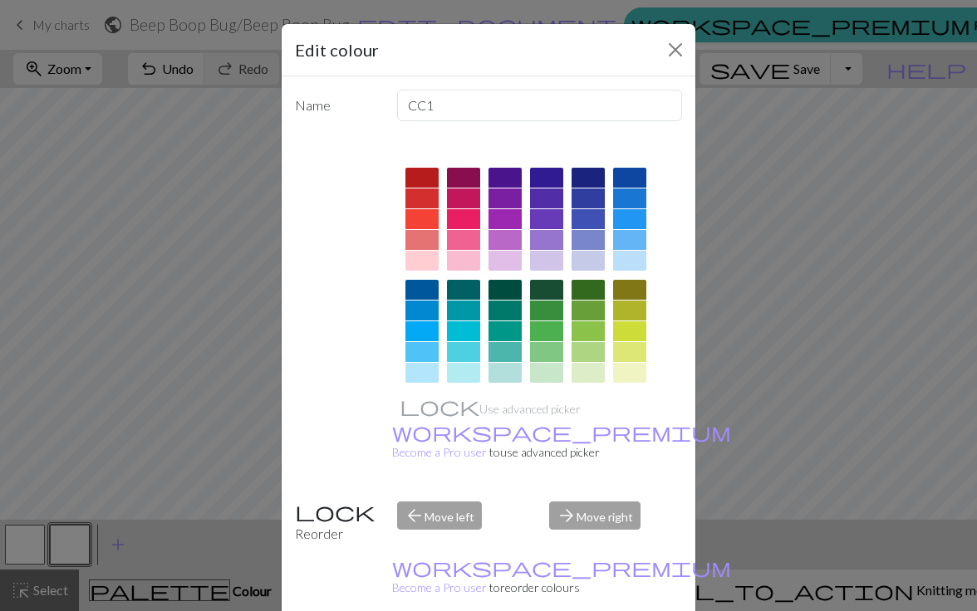
click at [421, 287] on div at bounding box center [421, 290] width 33 height 20
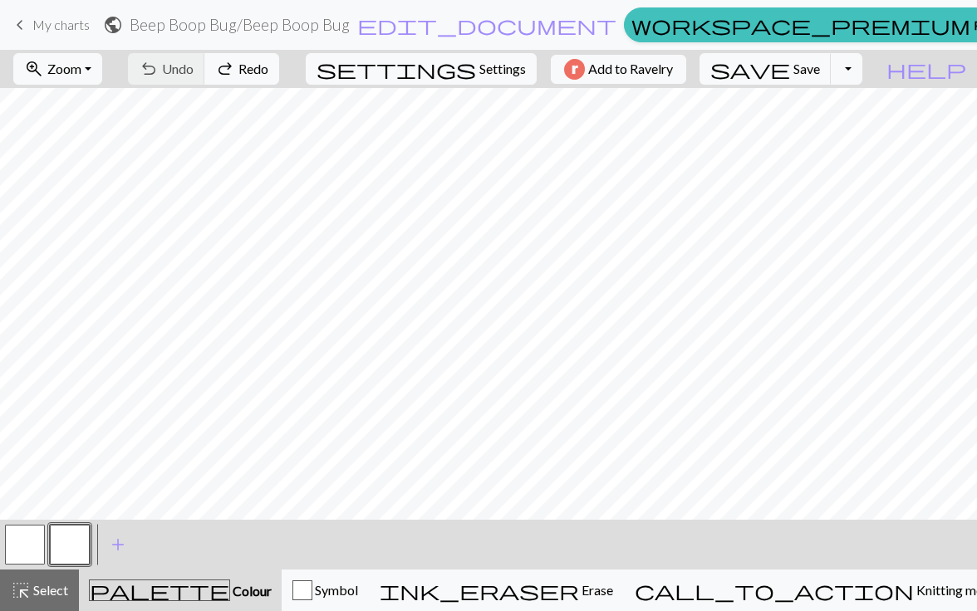
click at [72, 540] on button "button" at bounding box center [70, 545] width 40 height 40
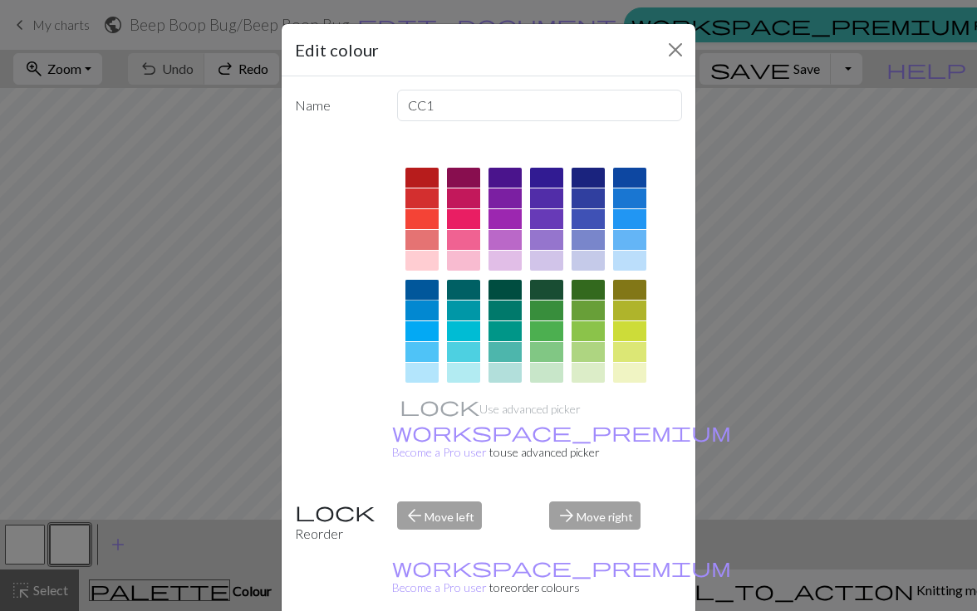
click at [417, 294] on div at bounding box center [421, 290] width 33 height 20
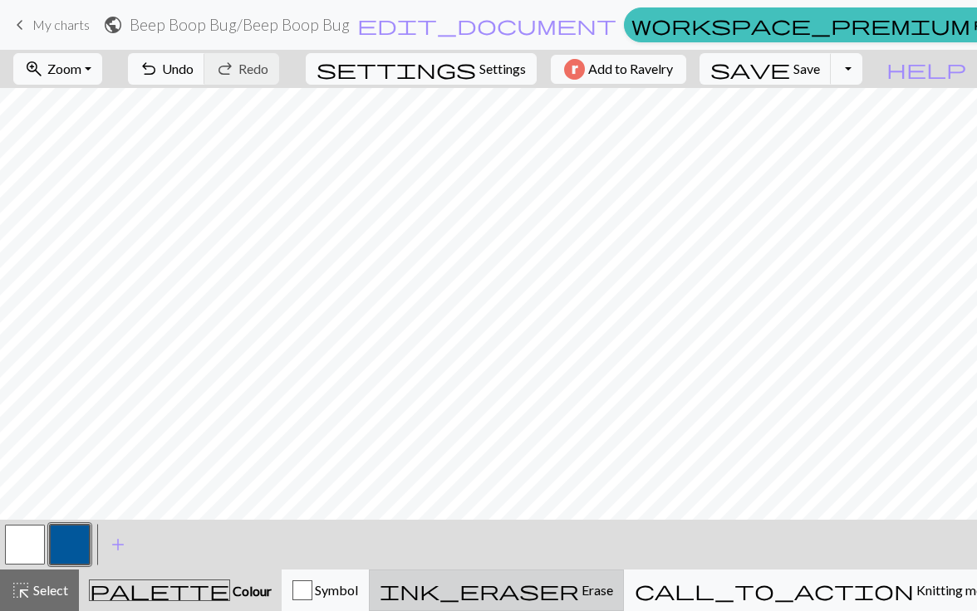
click at [579, 579] on span "ink_eraser" at bounding box center [479, 590] width 199 height 23
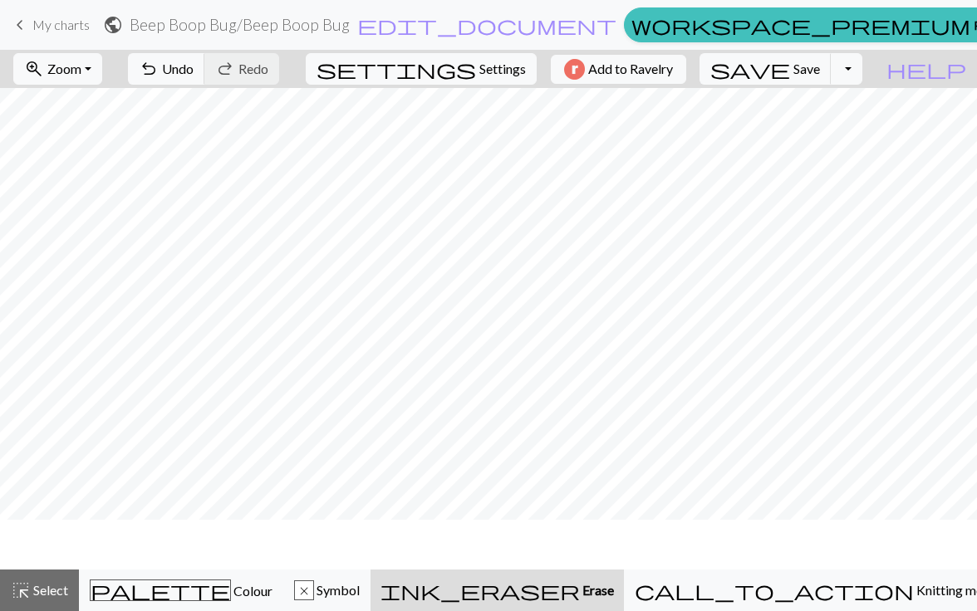
scroll to position [590, 0]
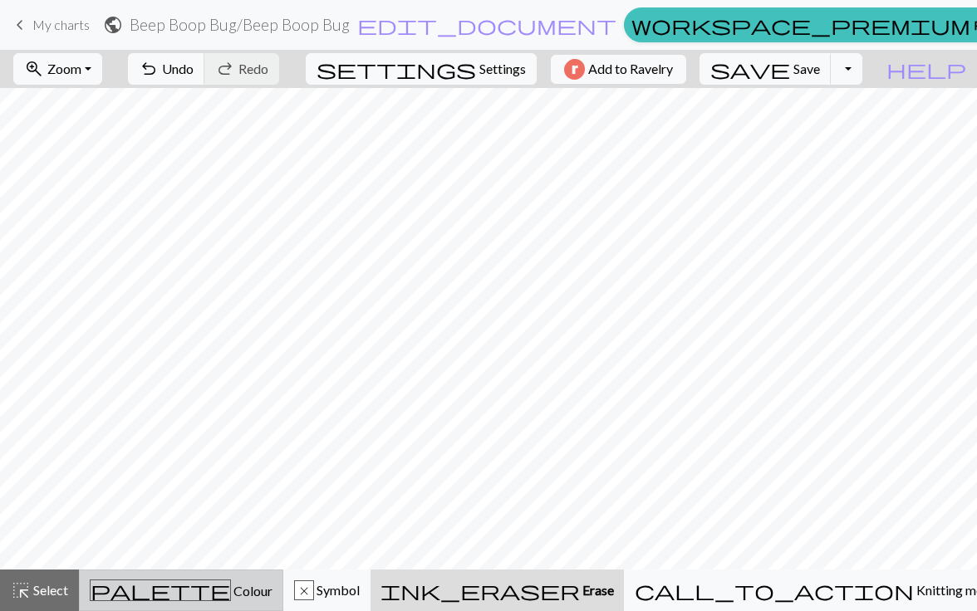
click at [230, 583] on div "palette Colour Colour" at bounding box center [181, 591] width 183 height 22
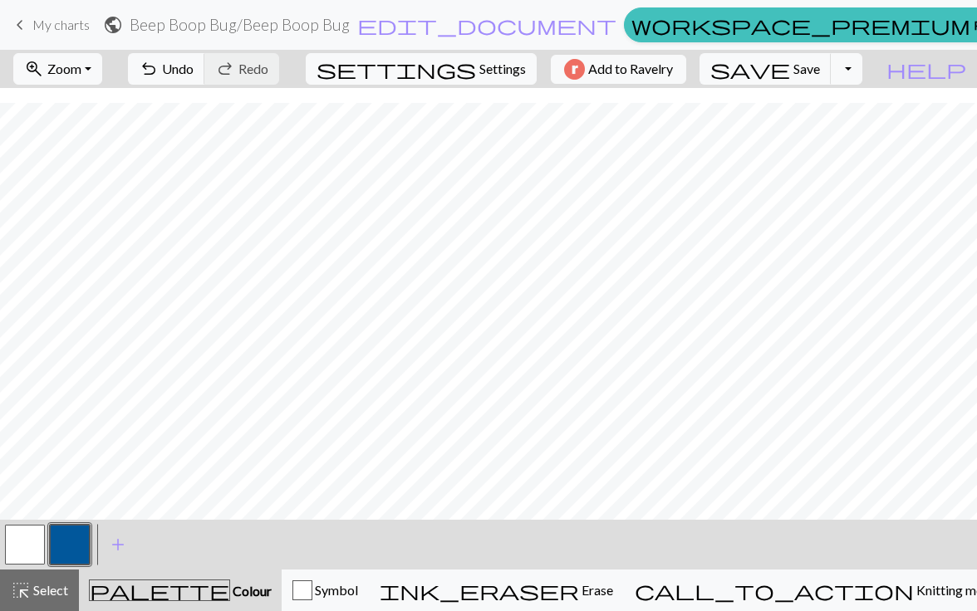
scroll to position [639, 0]
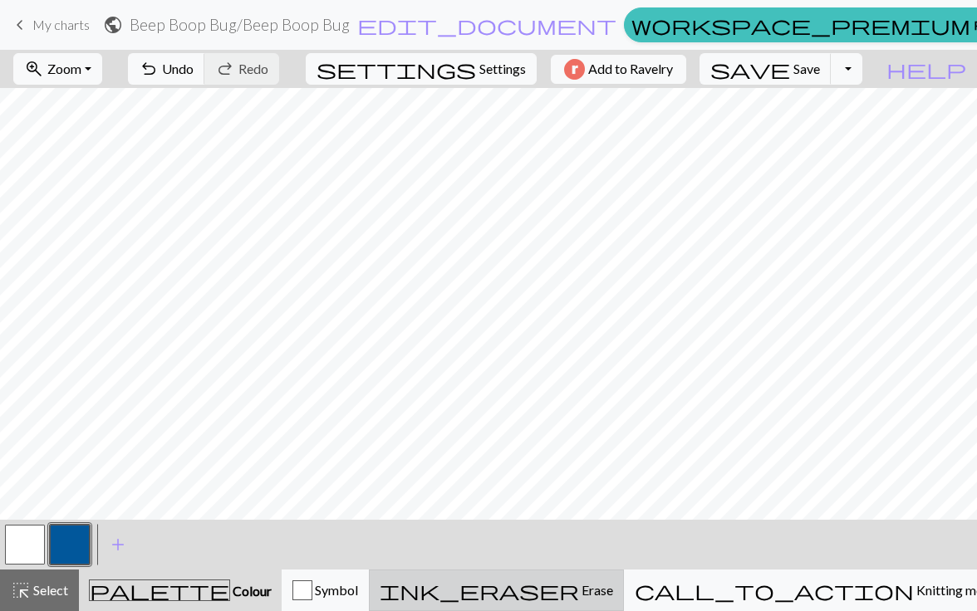
click at [579, 583] on span "ink_eraser" at bounding box center [479, 590] width 199 height 23
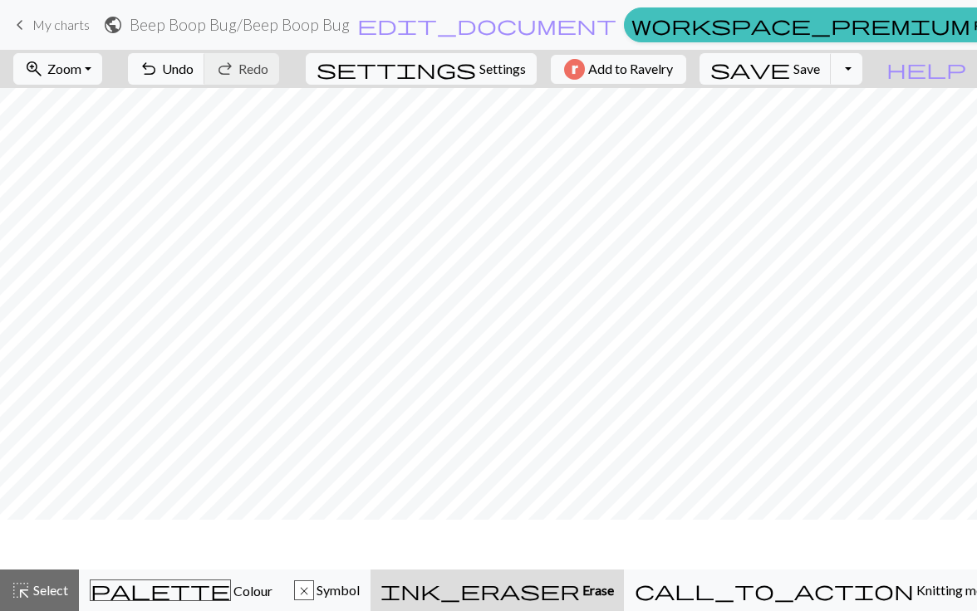
scroll to position [590, 0]
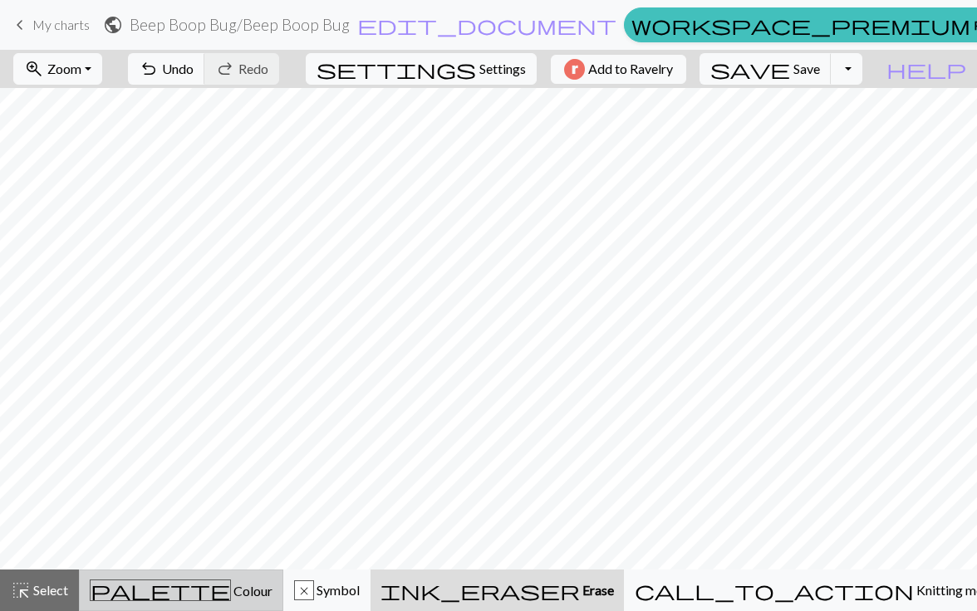
click at [203, 582] on div "palette Colour Colour" at bounding box center [181, 591] width 183 height 22
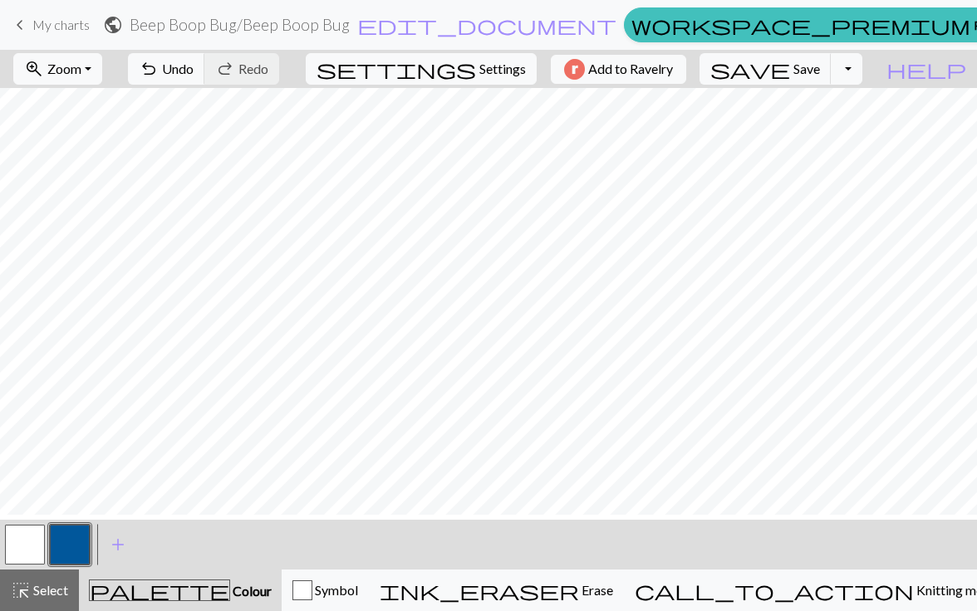
scroll to position [454, 0]
click at [358, 584] on span "Symbol" at bounding box center [335, 590] width 46 height 16
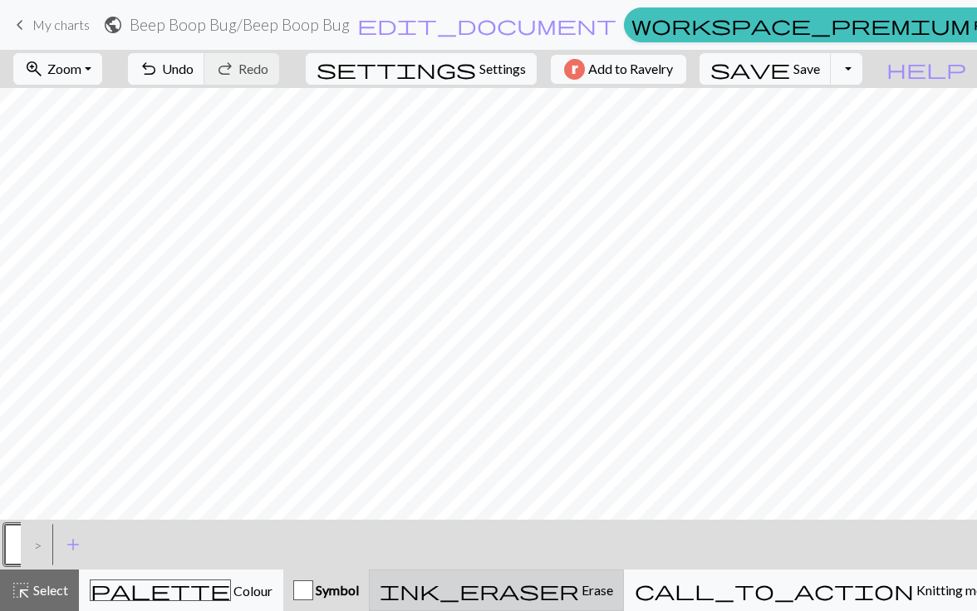
click at [624, 576] on button "ink_eraser Erase Erase" at bounding box center [496, 591] width 255 height 42
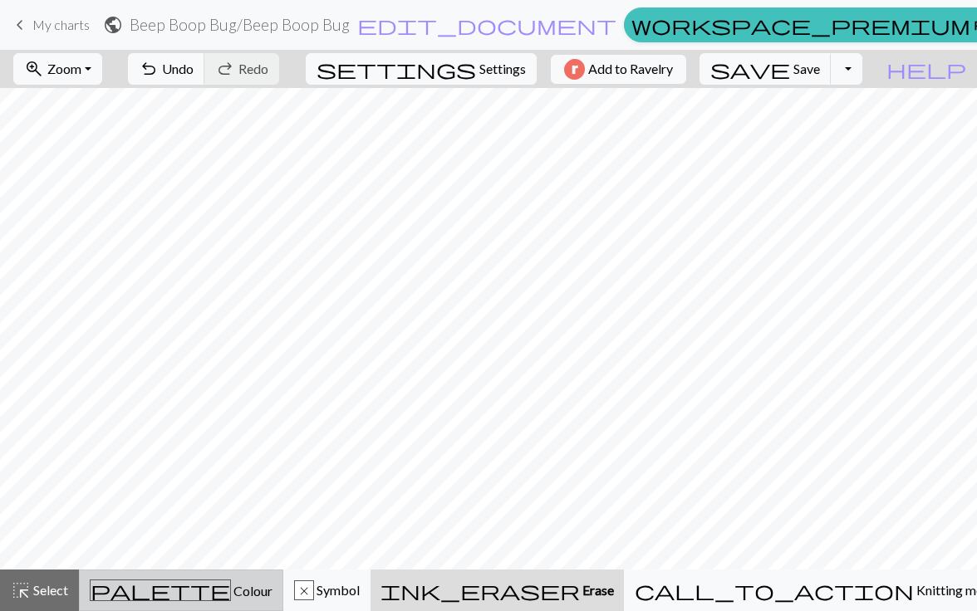
click at [154, 574] on button "palette Colour Colour" at bounding box center [181, 591] width 204 height 42
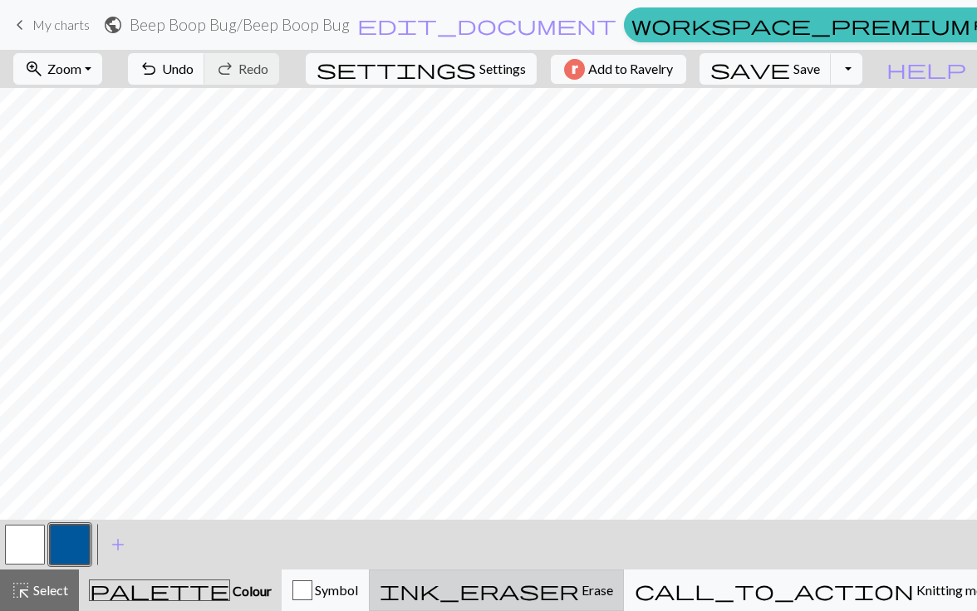
click at [579, 582] on span "ink_eraser" at bounding box center [479, 590] width 199 height 23
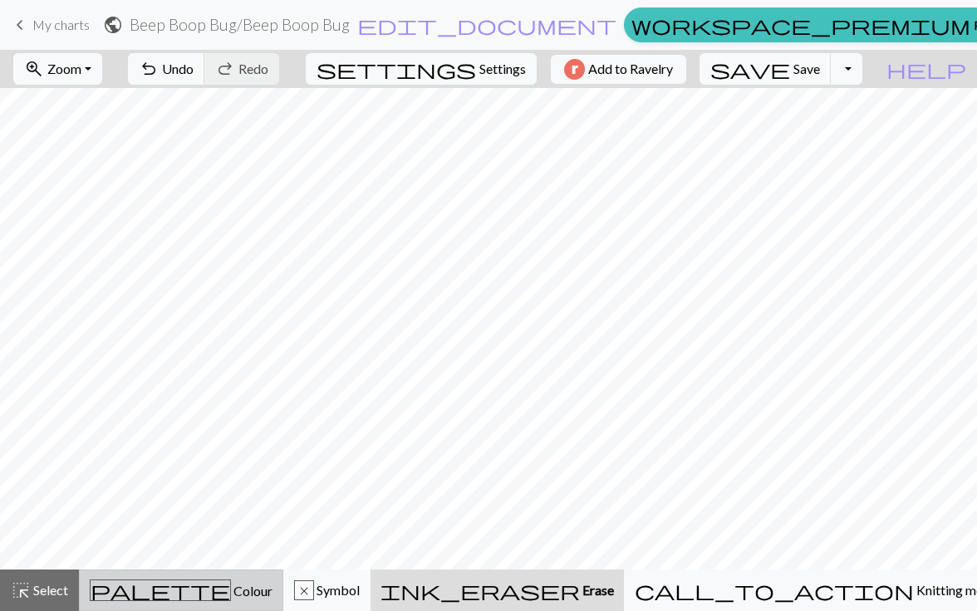
click at [198, 581] on div "palette Colour Colour" at bounding box center [181, 591] width 183 height 22
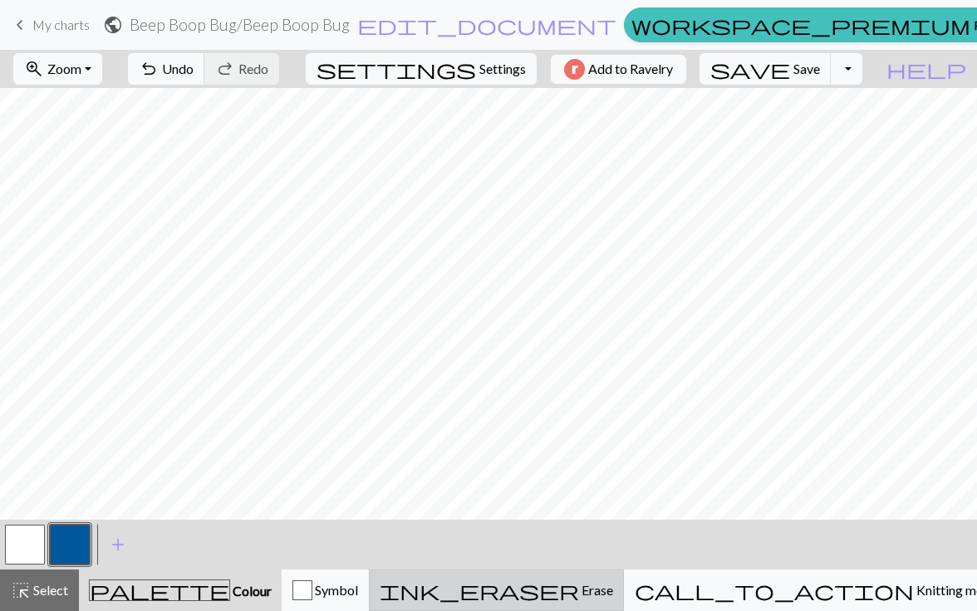
click at [579, 600] on span "ink_eraser" at bounding box center [479, 590] width 199 height 23
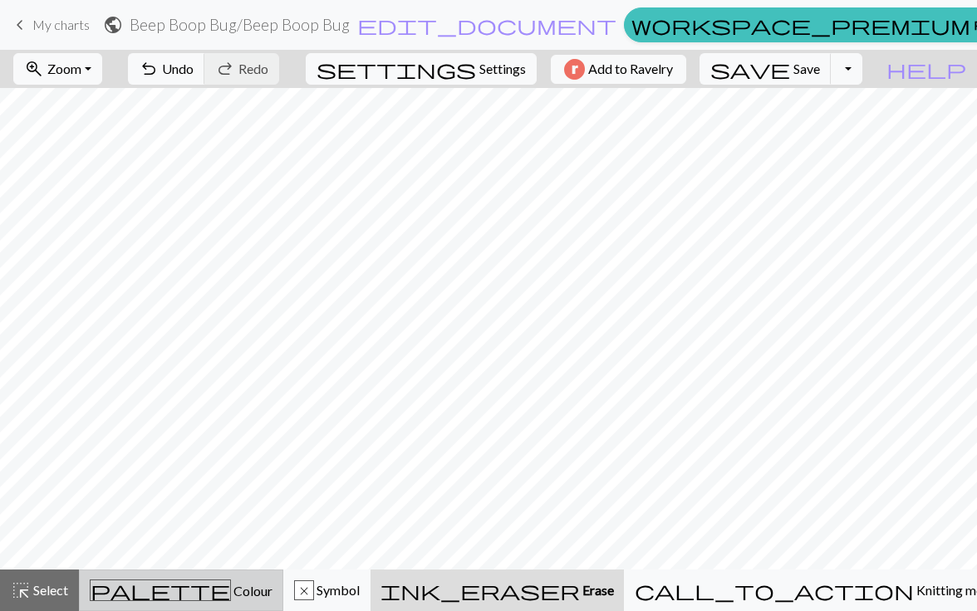
click at [149, 586] on div "palette Colour Colour" at bounding box center [181, 591] width 183 height 22
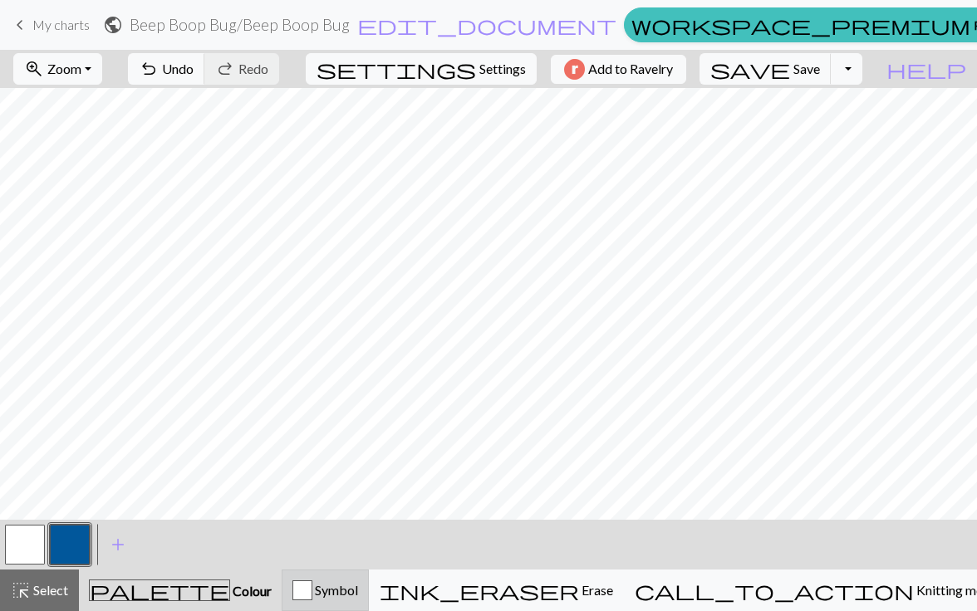
click at [312, 585] on div "button" at bounding box center [302, 591] width 20 height 20
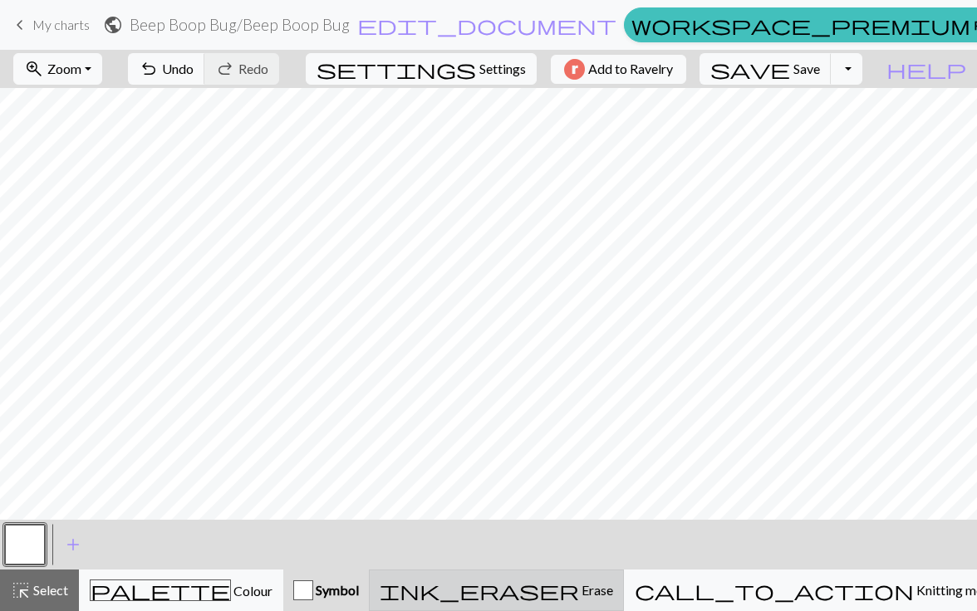
click at [609, 577] on button "ink_eraser Erase Erase" at bounding box center [496, 591] width 255 height 42
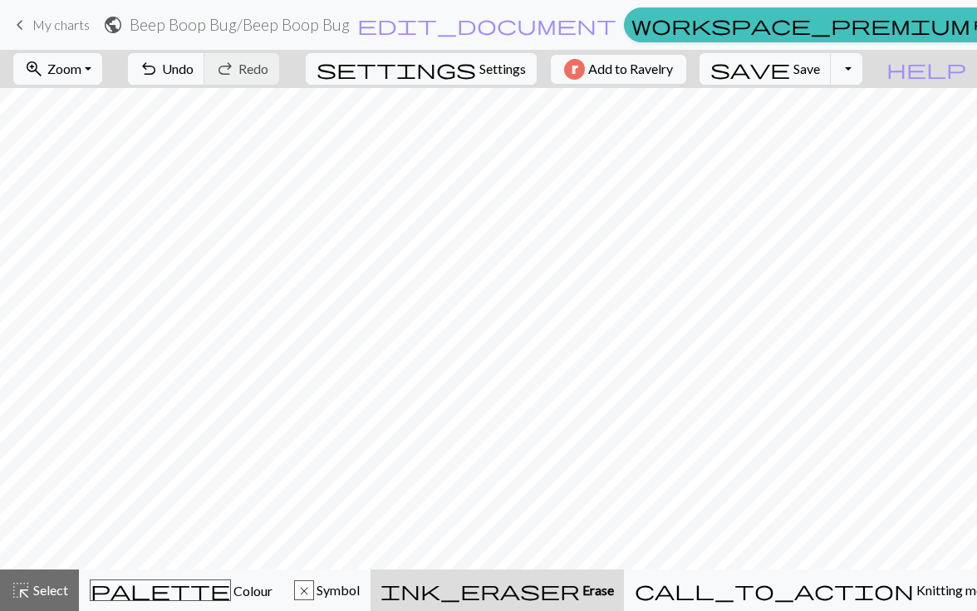
scroll to position [0, 0]
